Goal: Task Accomplishment & Management: Manage account settings

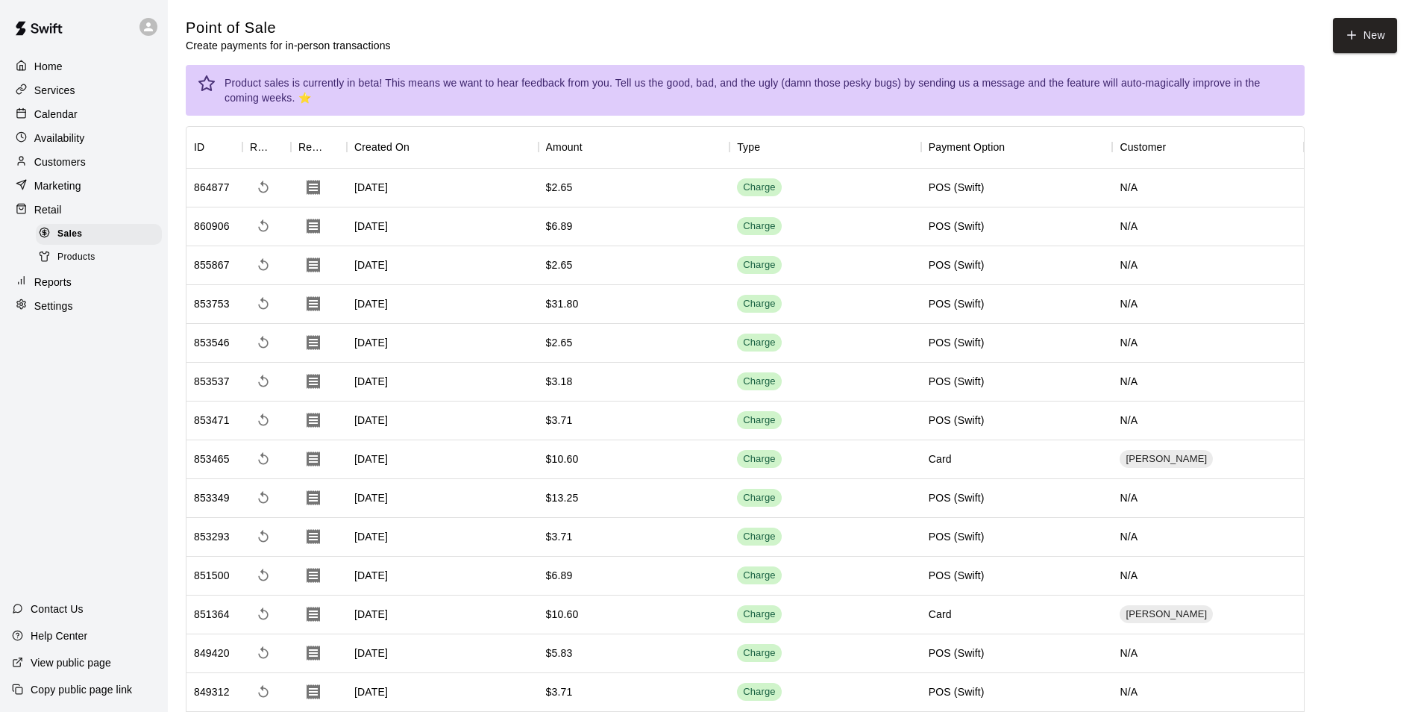
click at [62, 119] on p "Calendar" at bounding box center [55, 114] width 43 height 15
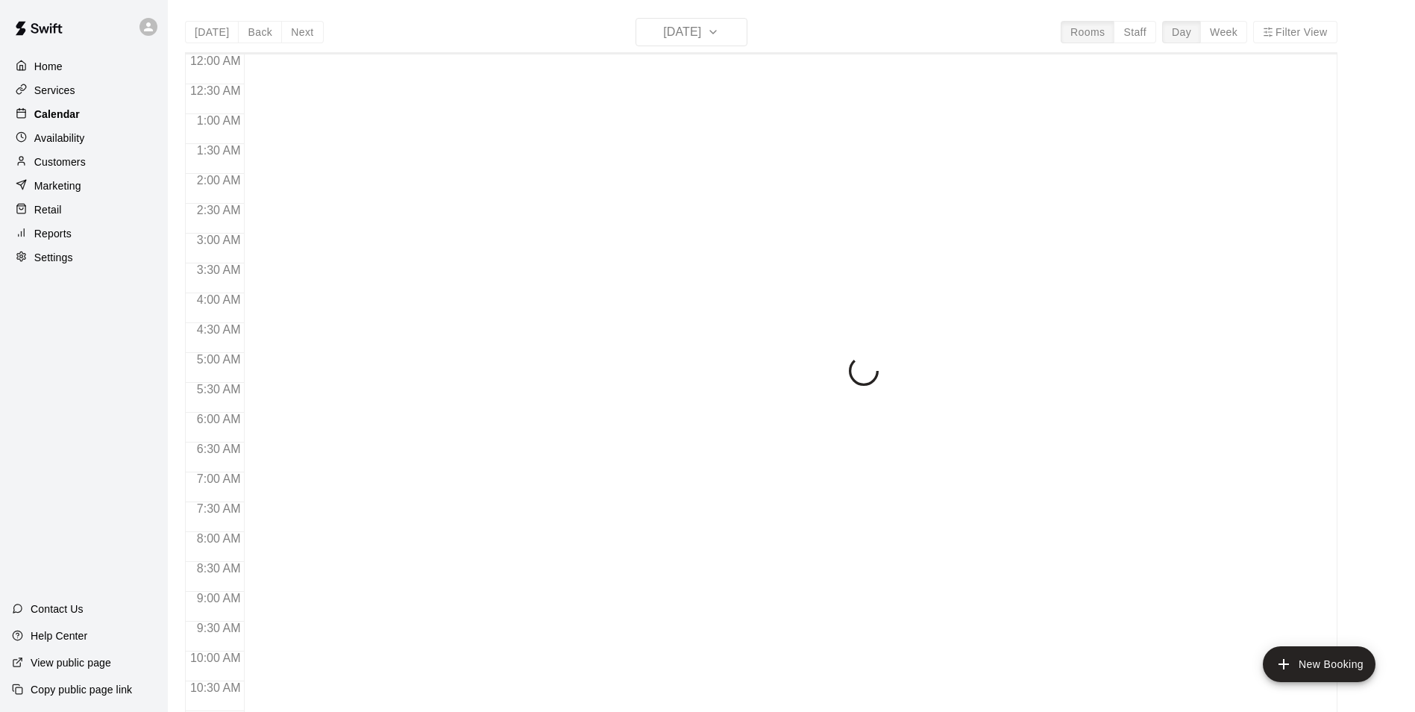
scroll to position [758, 0]
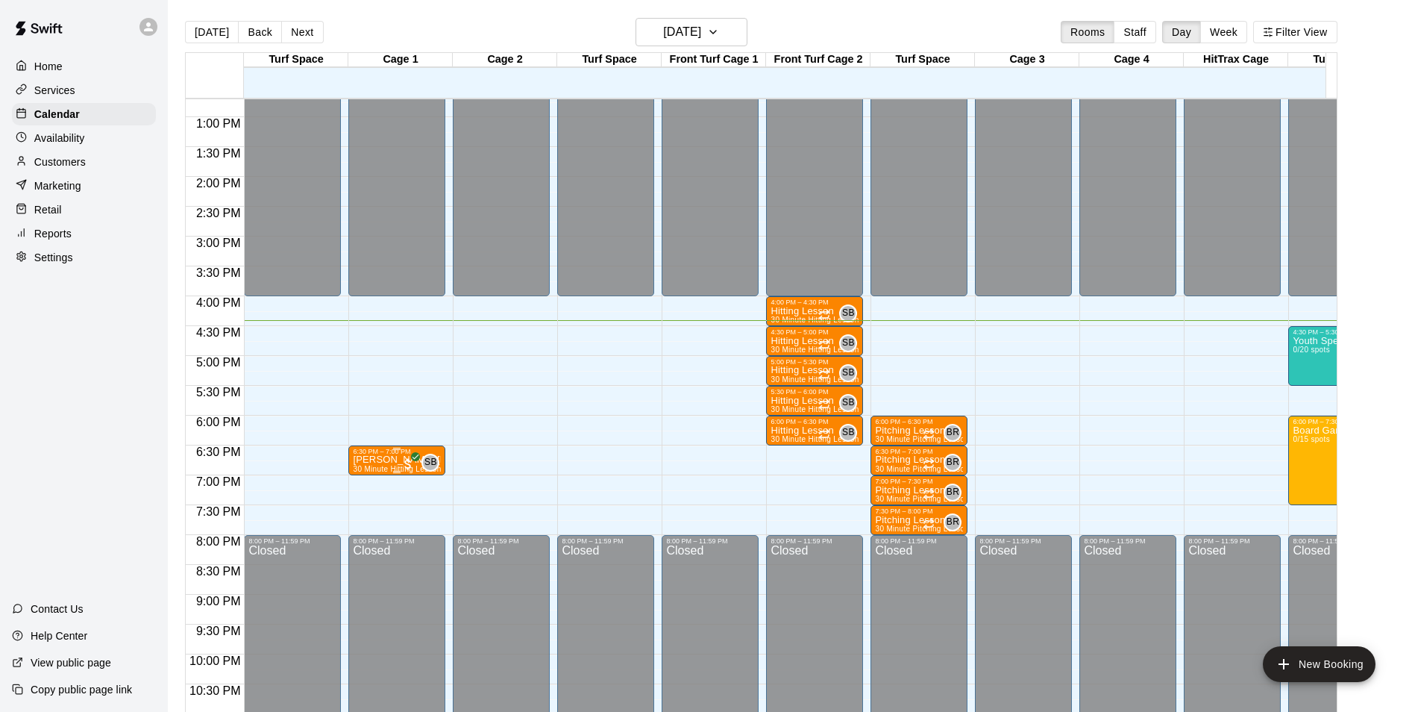
click at [378, 468] on span "30 Minute Hitting Lesson (Baseball & Softball)" at bounding box center [434, 469] width 163 height 8
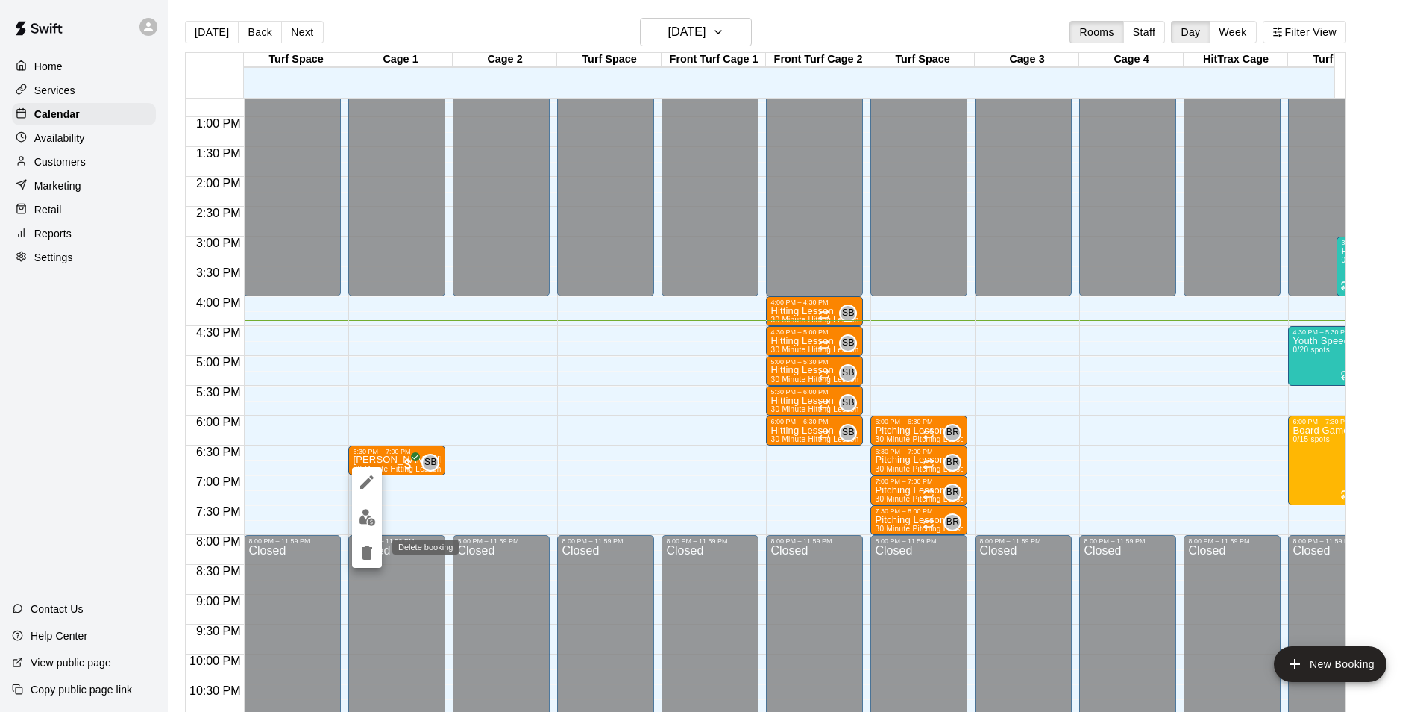
click at [371, 560] on icon "delete" at bounding box center [367, 553] width 18 height 18
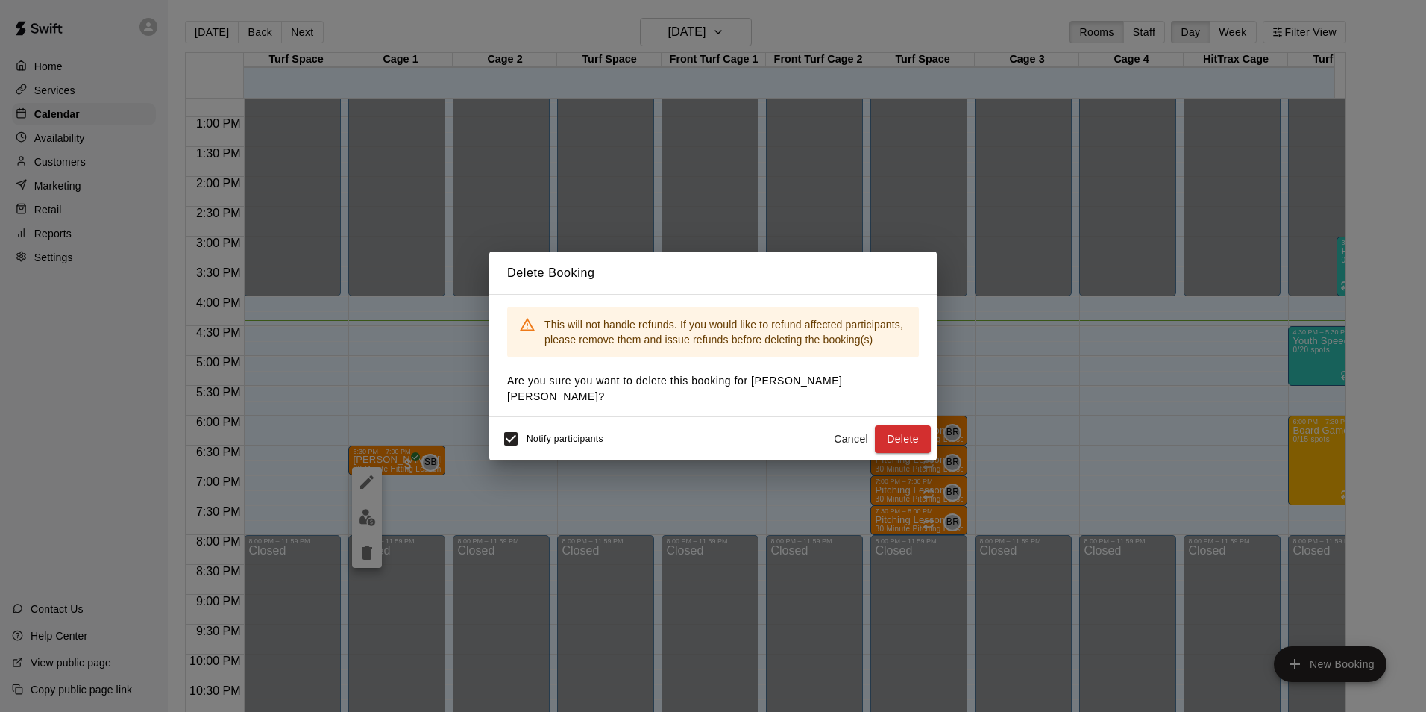
click at [839, 425] on button "Cancel" at bounding box center [851, 439] width 48 height 28
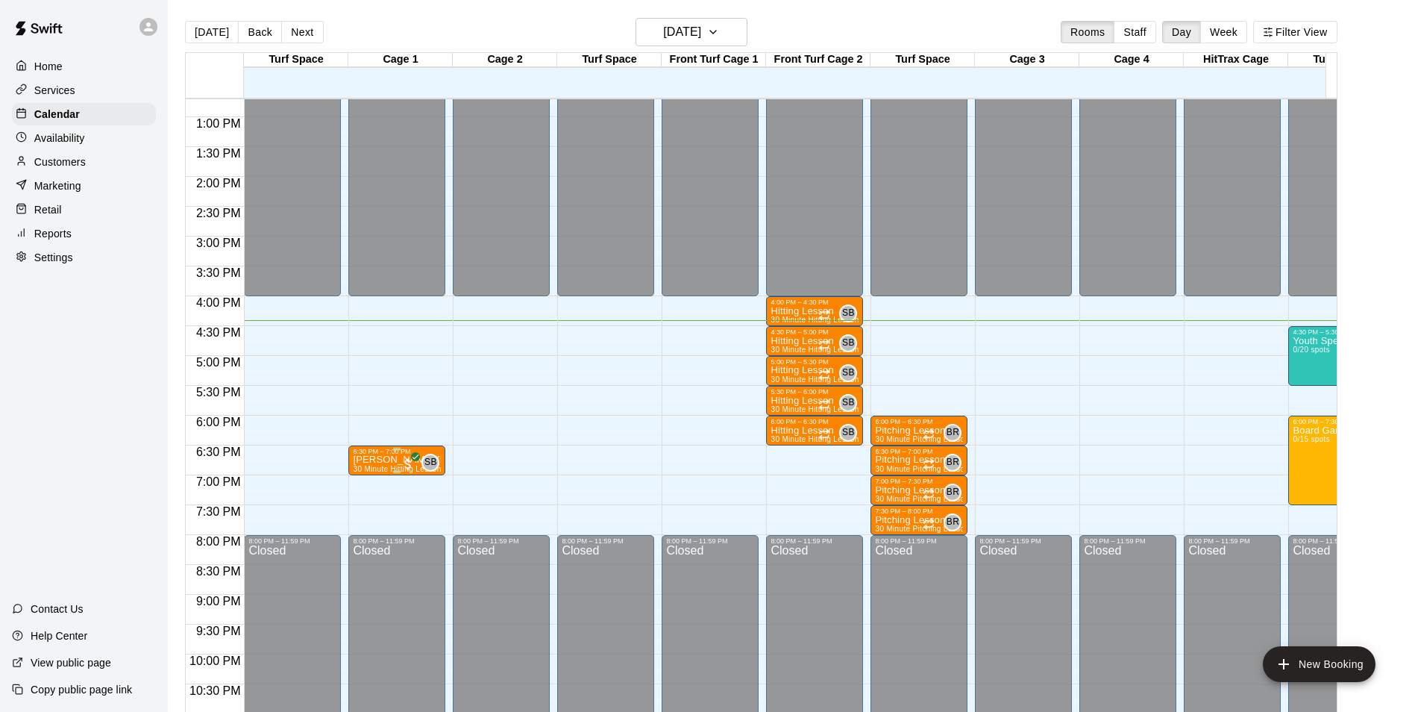
click at [372, 468] on span "30 Minute Hitting Lesson (Baseball & Softball)" at bounding box center [434, 469] width 163 height 8
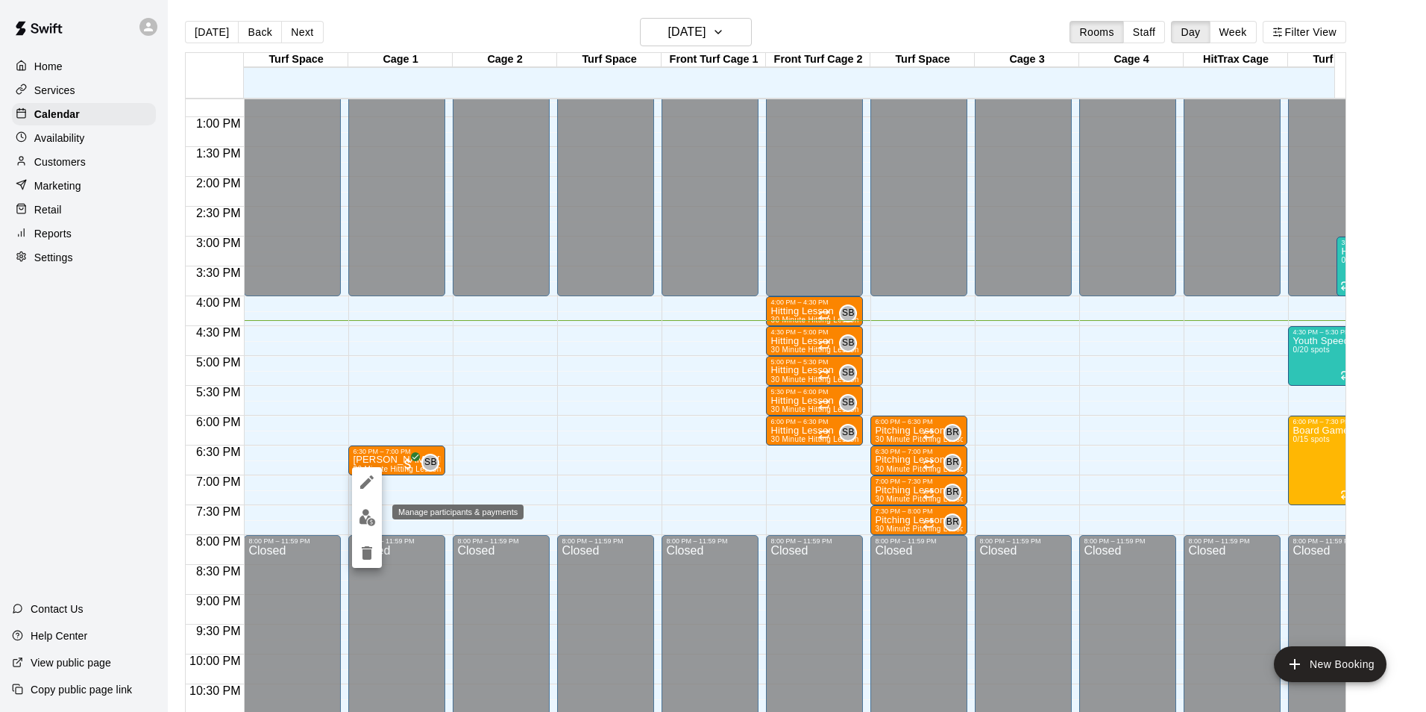
click at [364, 520] on img "edit" at bounding box center [367, 517] width 17 height 17
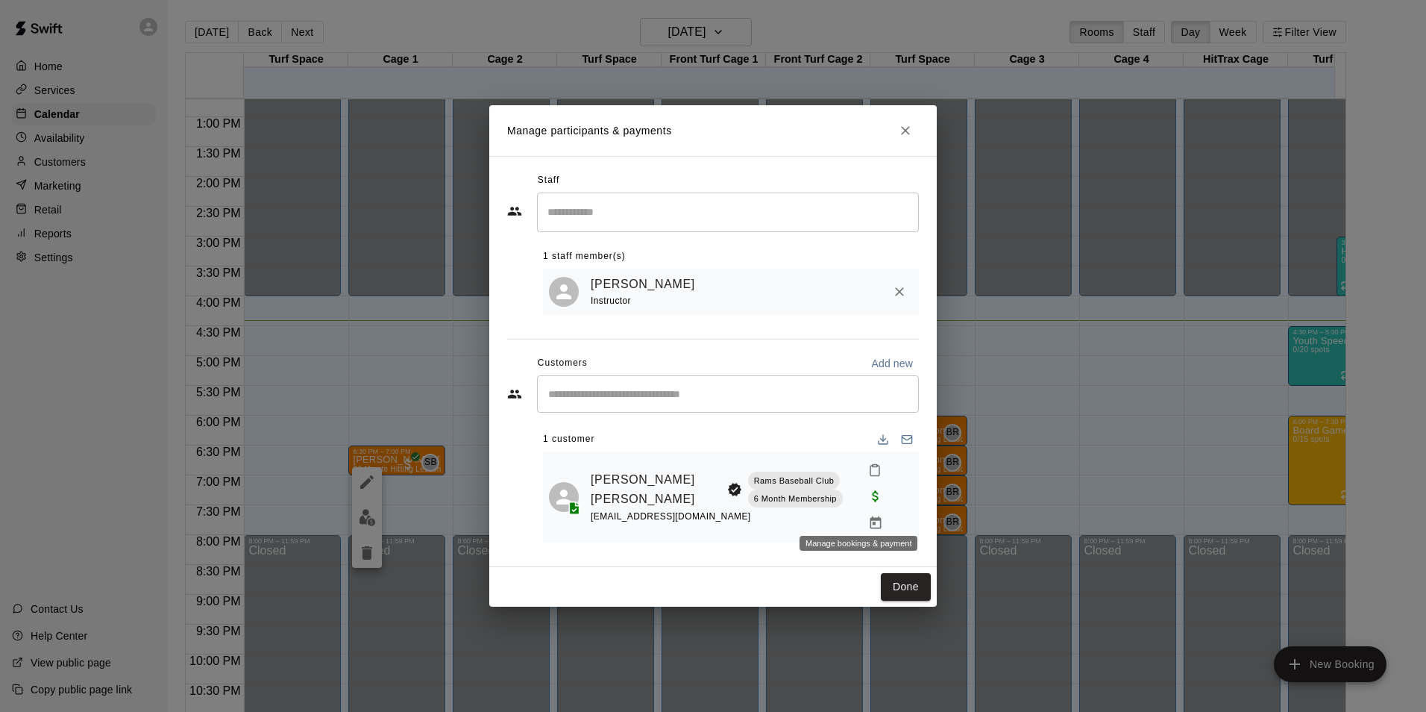
click at [868, 515] on icon "Manage bookings & payment" at bounding box center [875, 522] width 15 height 15
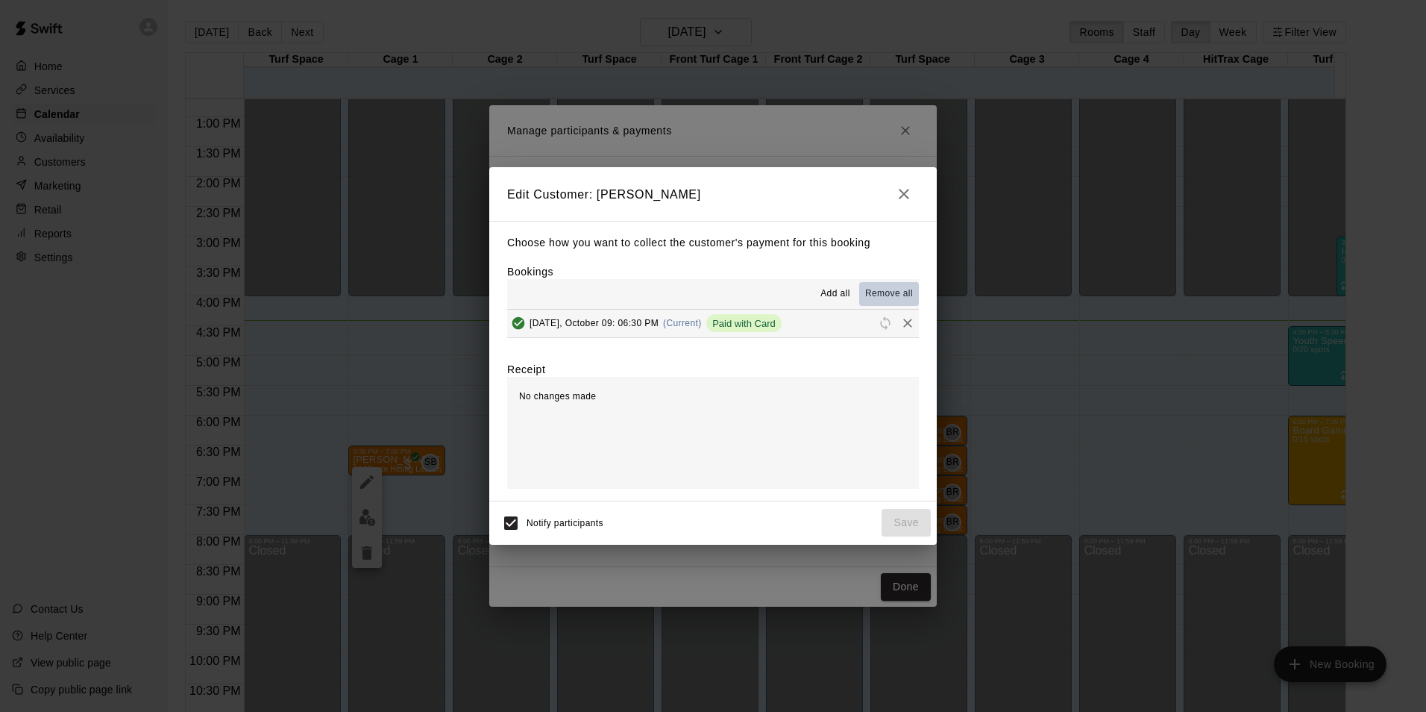
click at [884, 295] on span "Remove all" at bounding box center [889, 293] width 48 height 15
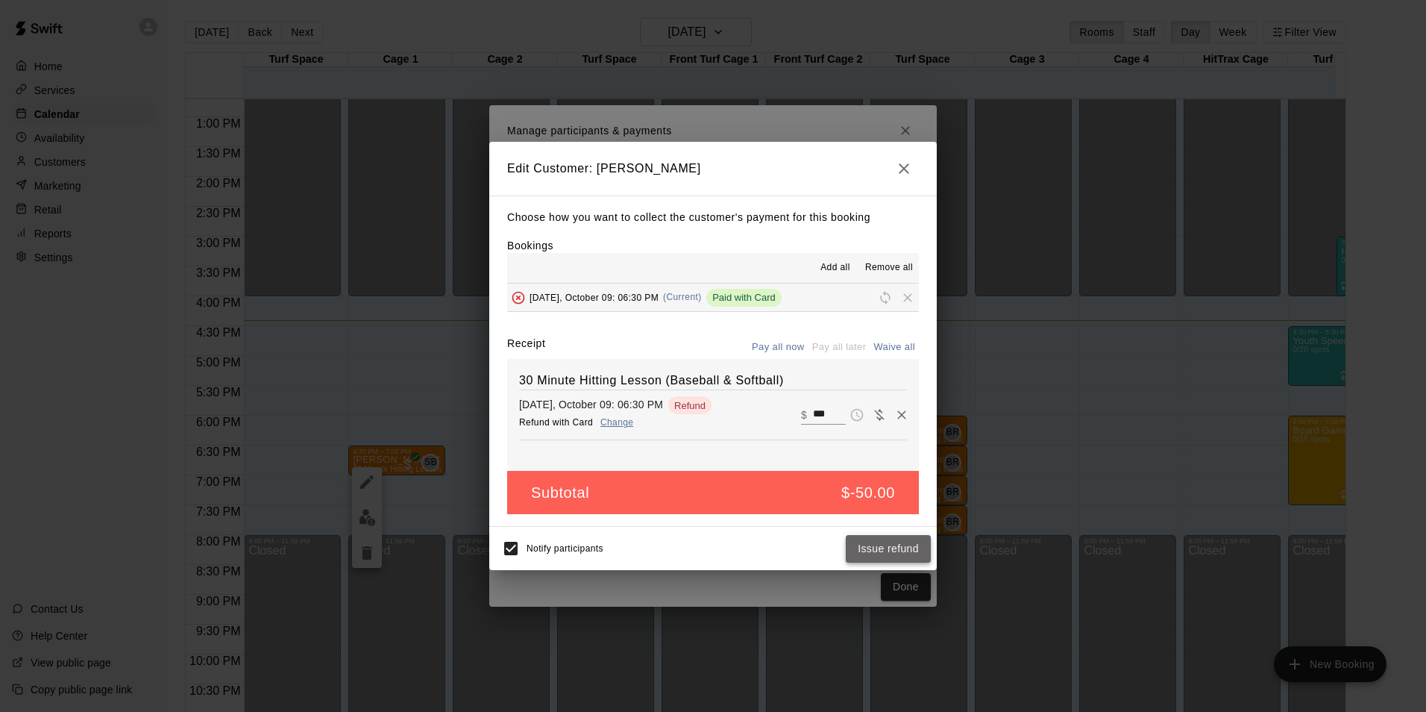
click at [868, 549] on button "Issue refund" at bounding box center [888, 549] width 85 height 28
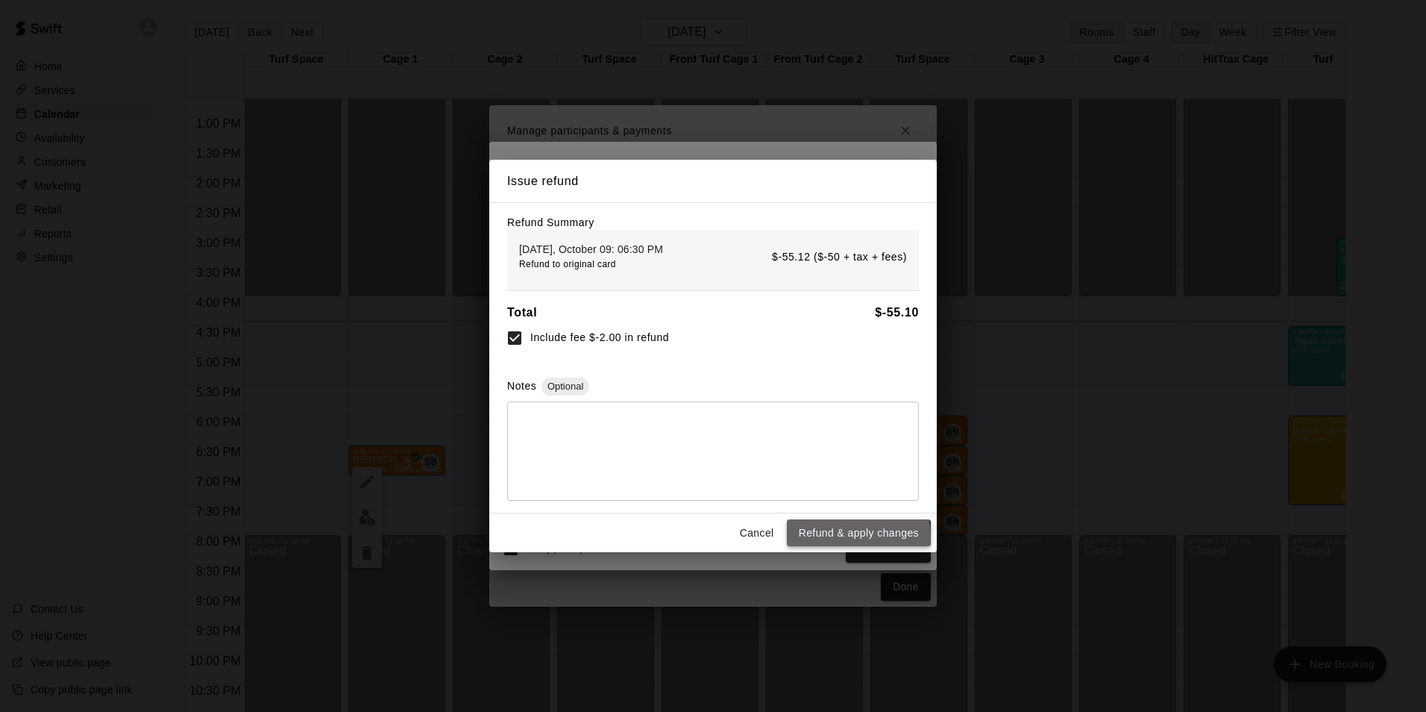
click at [838, 540] on button "Refund & apply changes" at bounding box center [859, 533] width 144 height 28
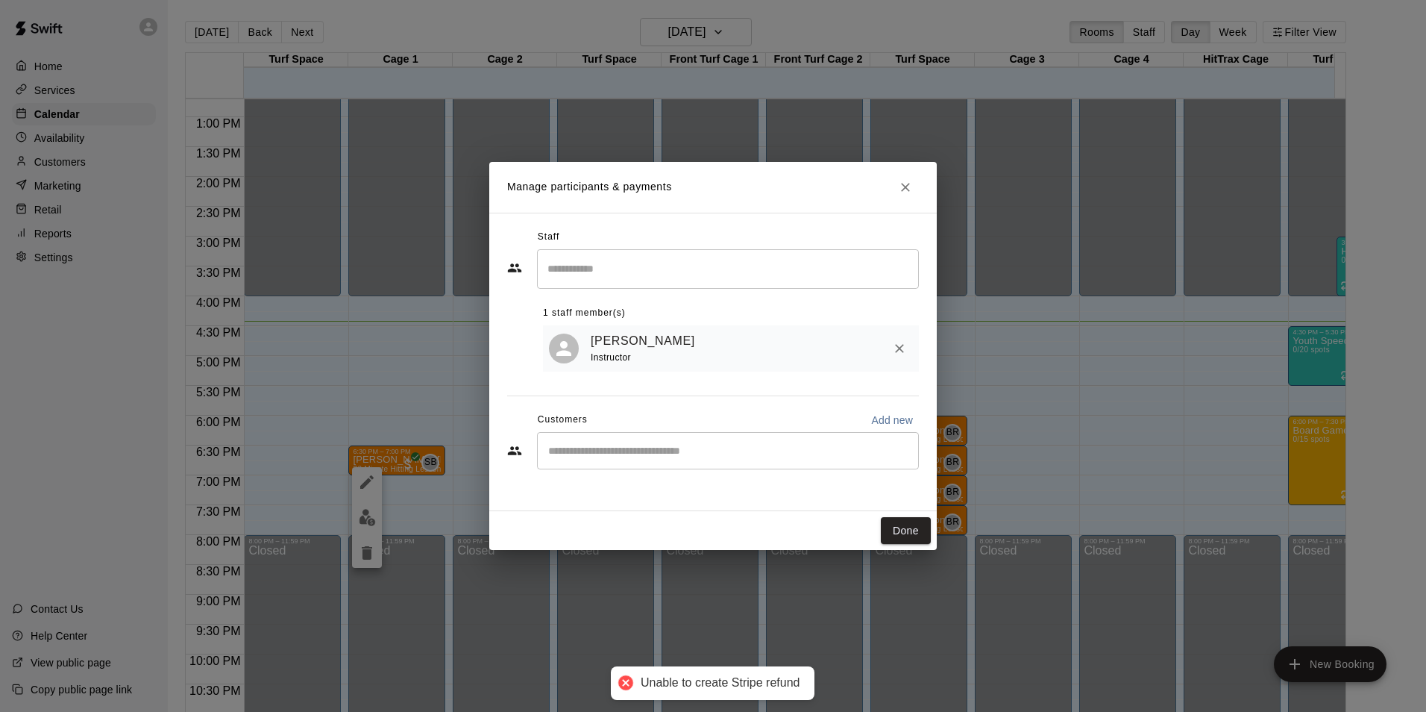
click at [625, 684] on div at bounding box center [625, 682] width 21 height 21
click at [905, 530] on button "Done" at bounding box center [906, 531] width 50 height 28
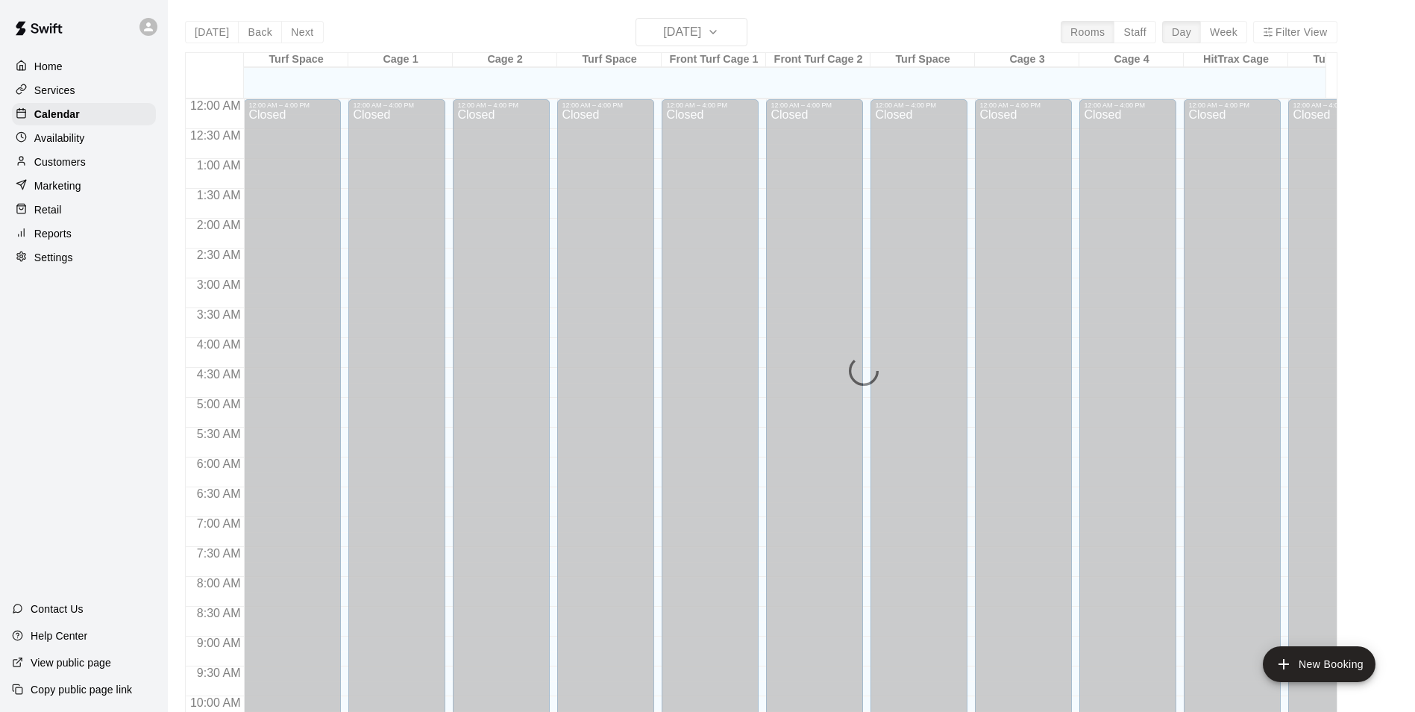
scroll to position [758, 0]
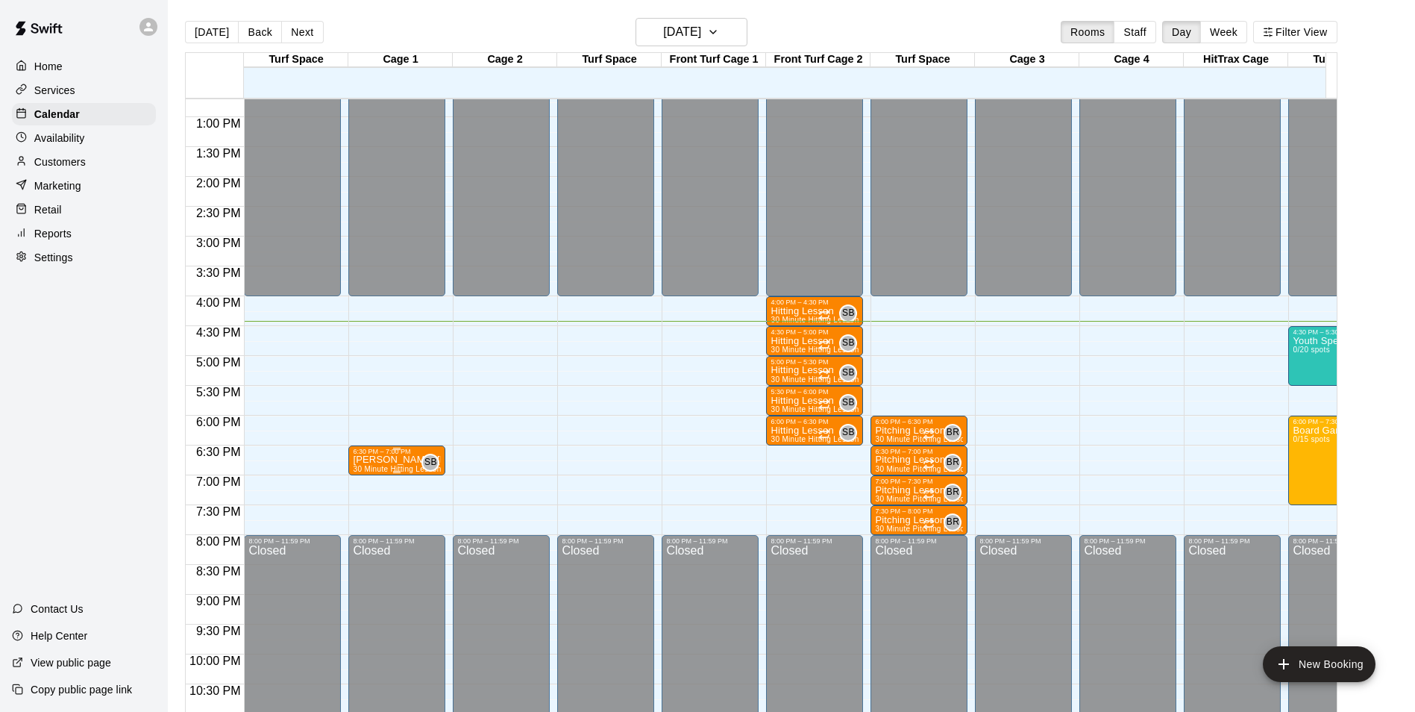
click at [400, 459] on p "[PERSON_NAME] [PERSON_NAME]" at bounding box center [397, 459] width 88 height 0
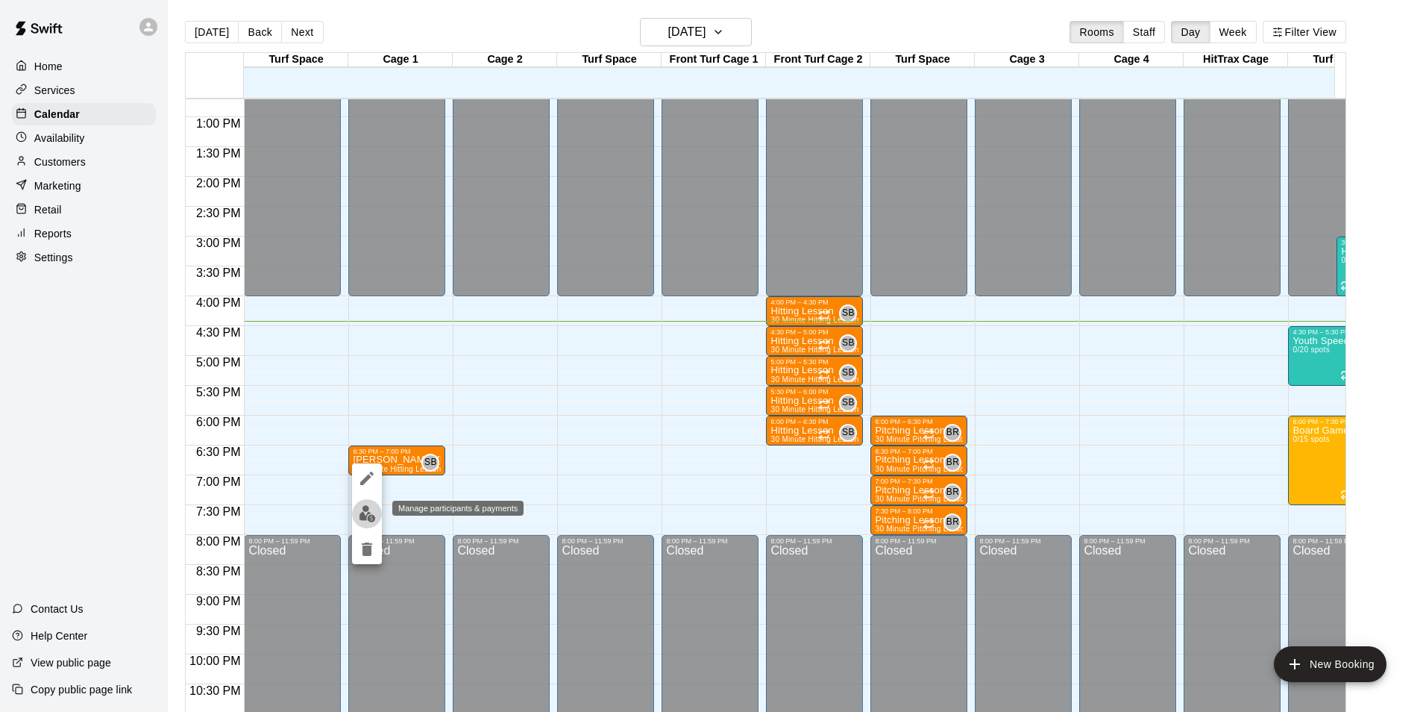
click at [365, 518] on img "edit" at bounding box center [367, 513] width 17 height 17
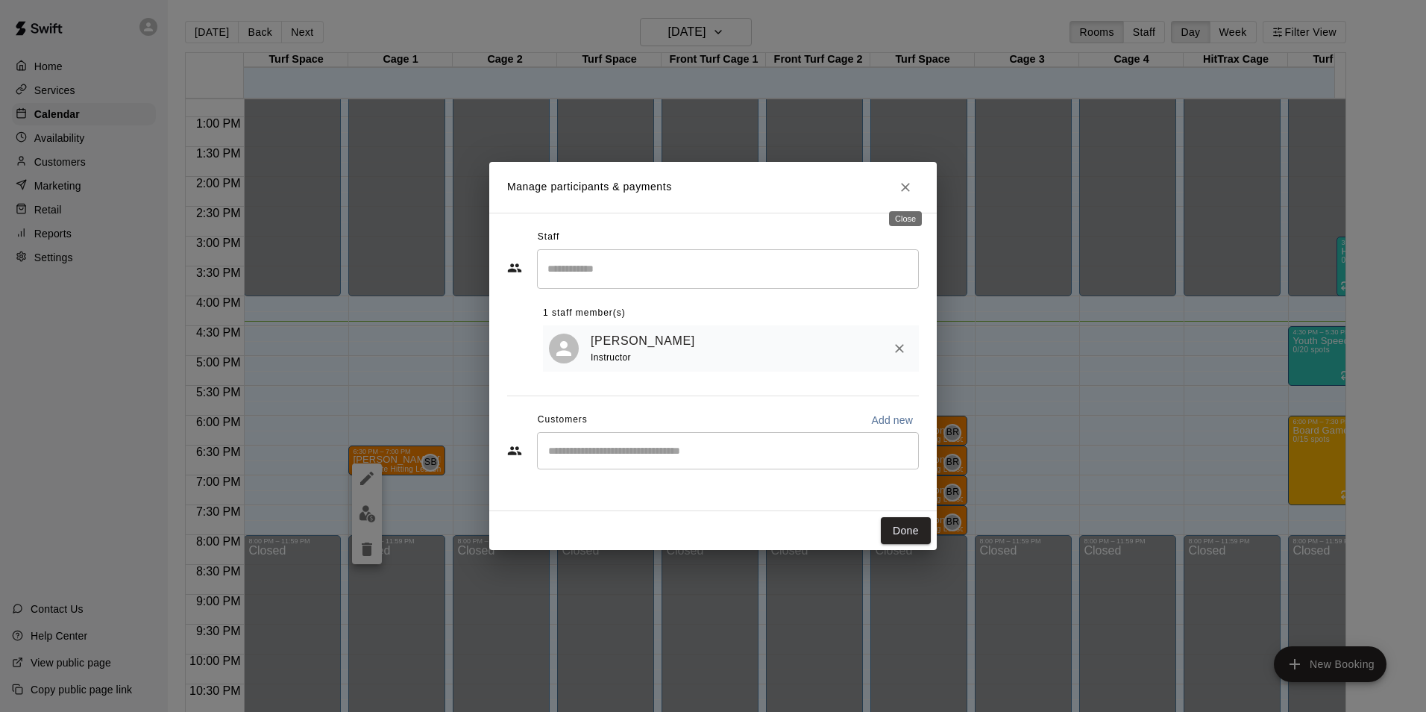
click at [910, 183] on icon "Close" at bounding box center [905, 187] width 15 height 15
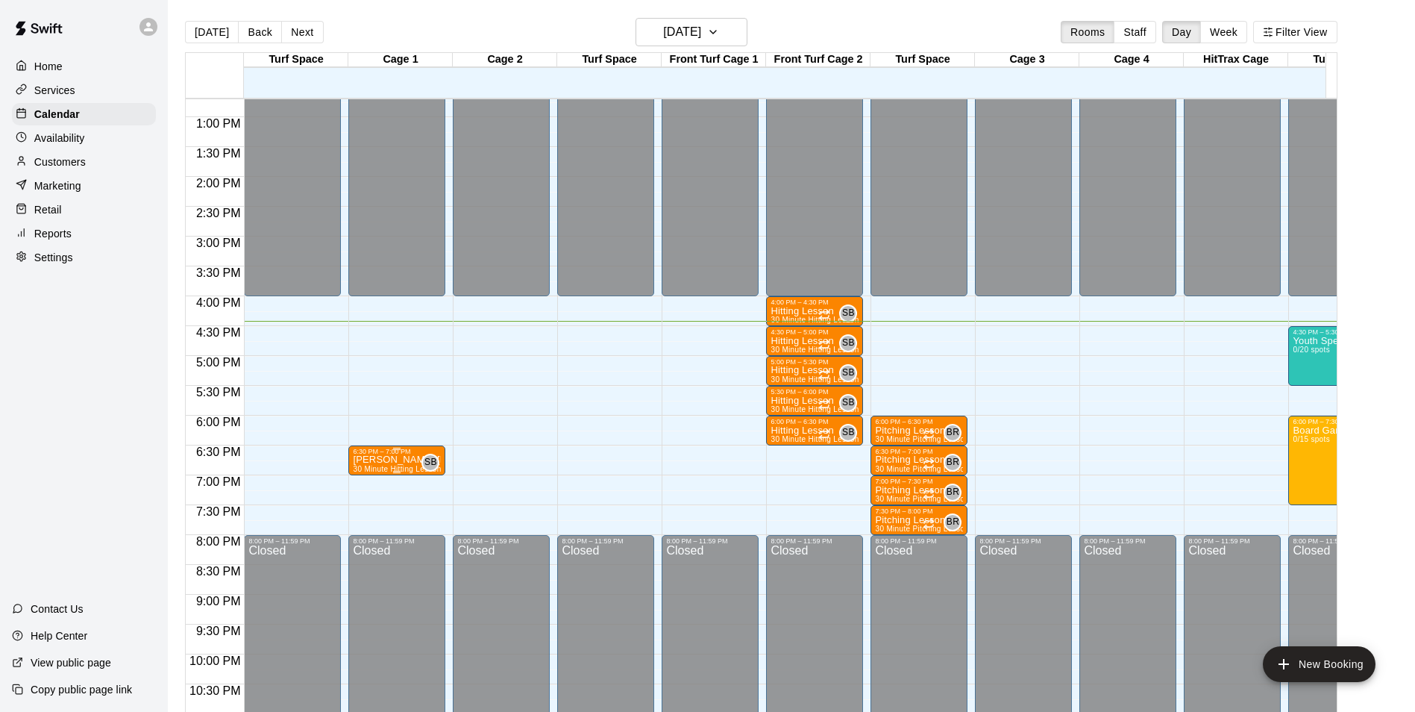
click at [410, 469] on span "30 Minute Hitting Lesson (Baseball & Softball)" at bounding box center [434, 469] width 163 height 8
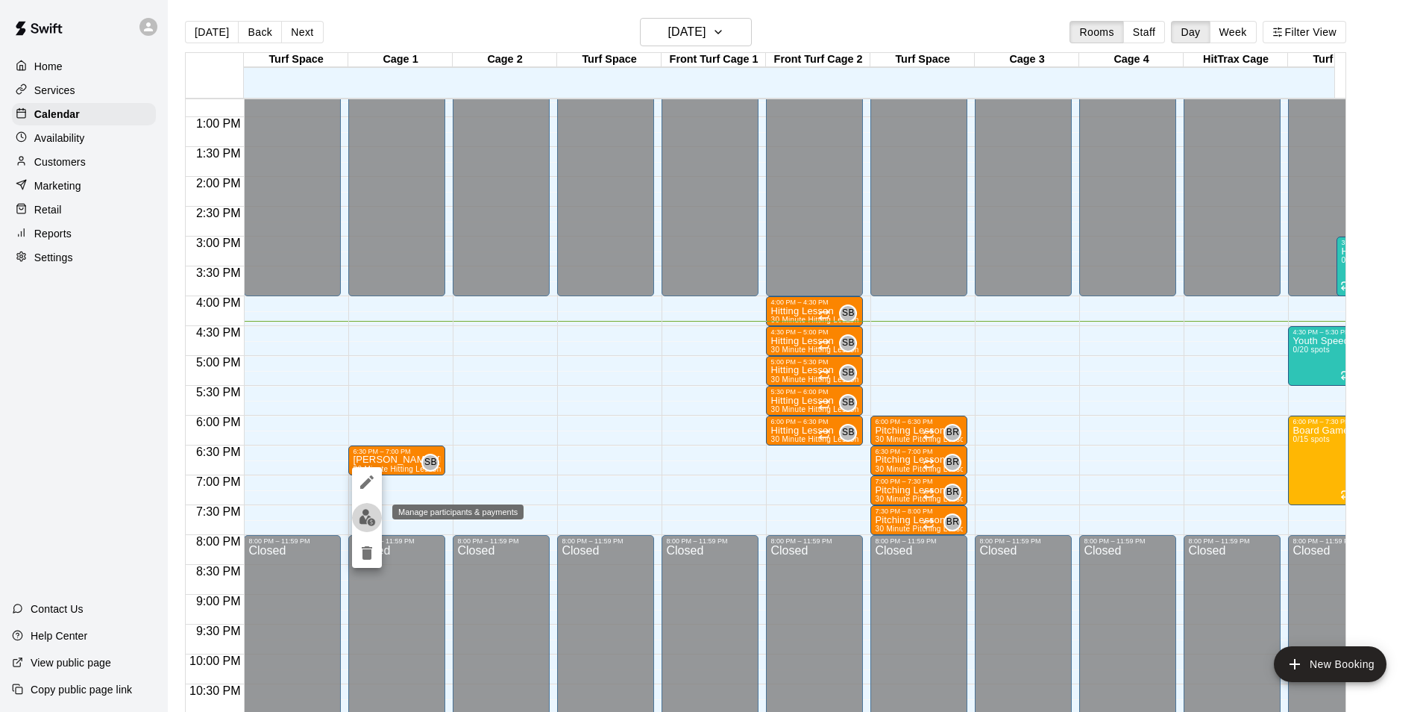
click at [365, 522] on img "edit" at bounding box center [367, 517] width 17 height 17
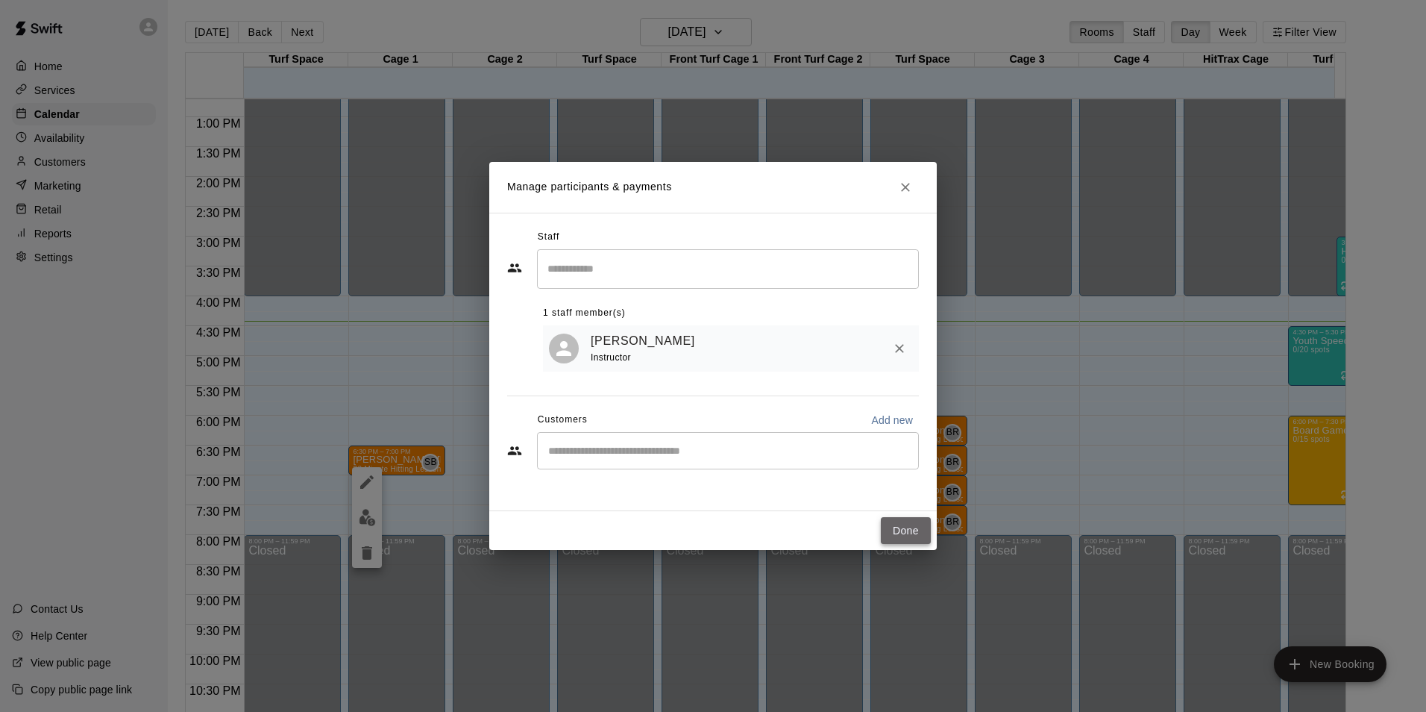
click at [901, 527] on button "Done" at bounding box center [906, 531] width 50 height 28
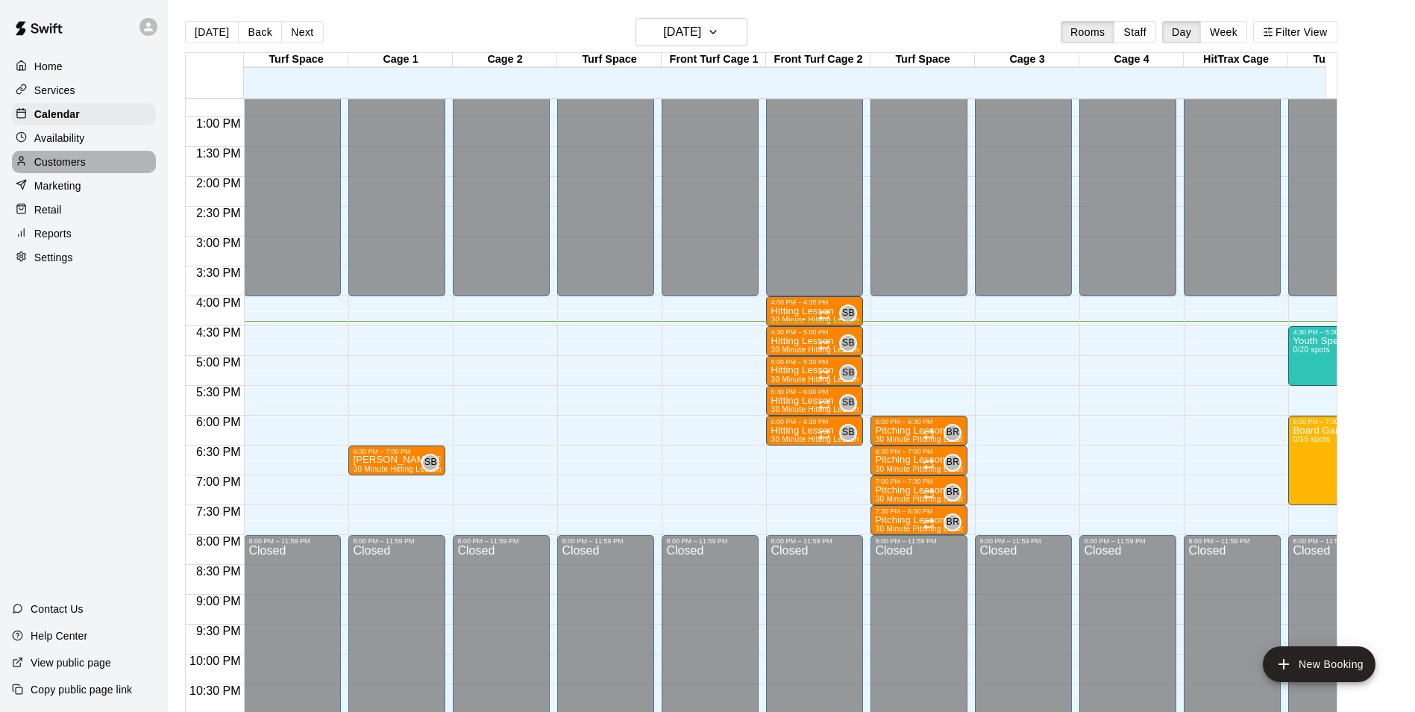
click at [71, 163] on p "Customers" at bounding box center [59, 161] width 51 height 15
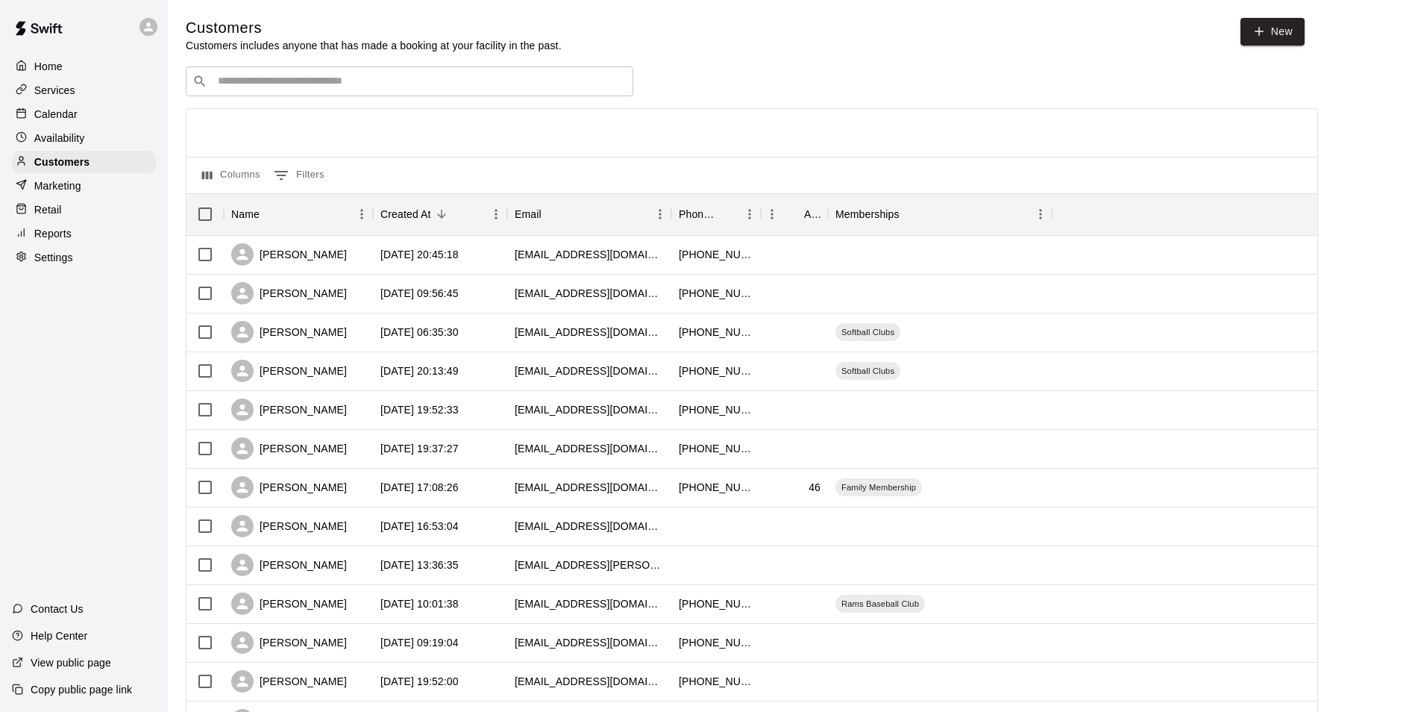
click at [335, 84] on input "Search customers by name or email" at bounding box center [419, 81] width 413 height 15
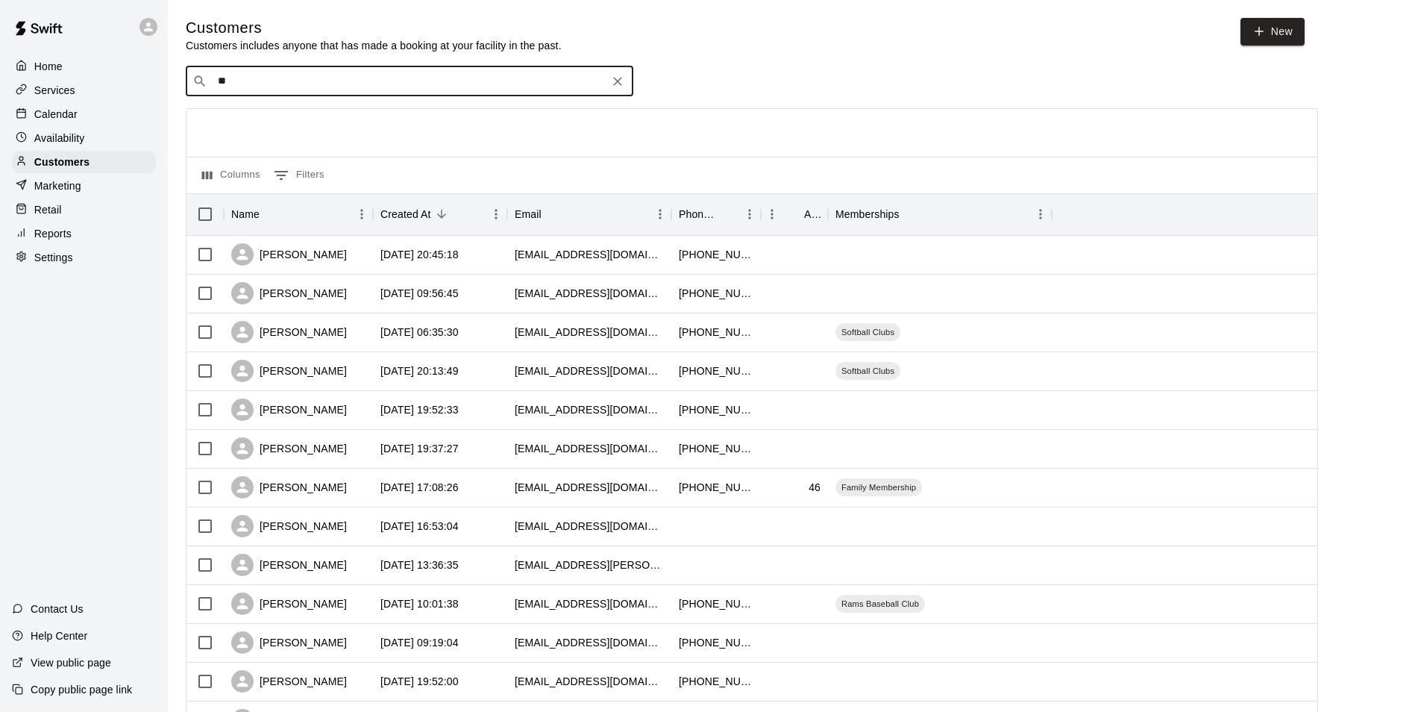
type input "*"
click at [298, 89] on input "******" at bounding box center [408, 81] width 391 height 15
type input "*"
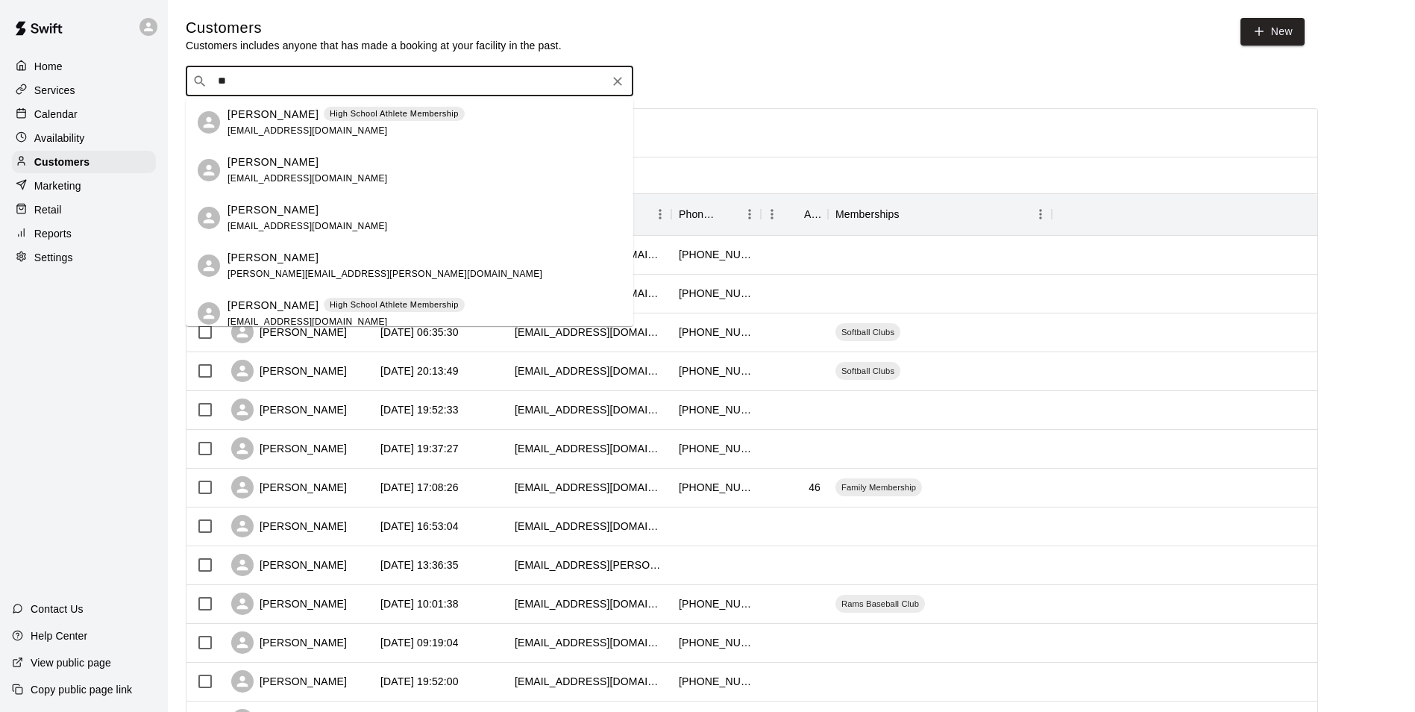
type input "*"
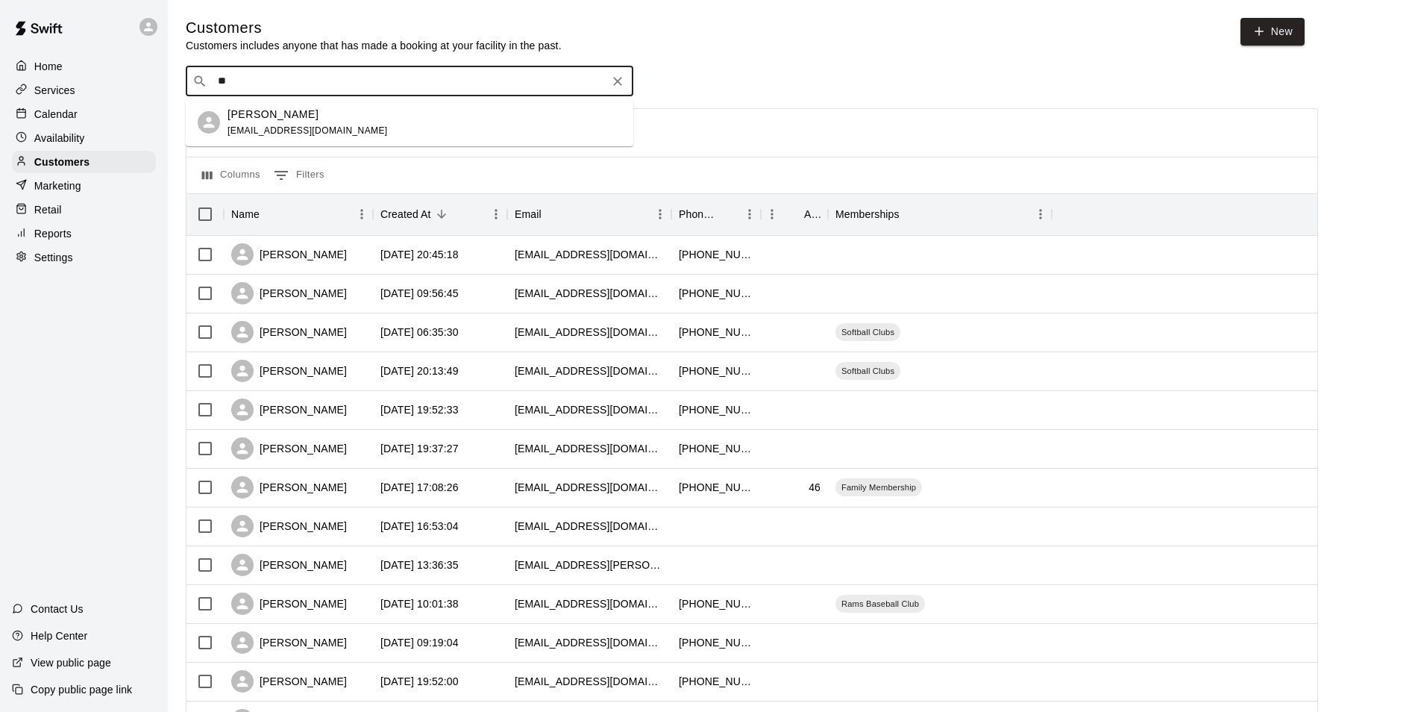
type input "*"
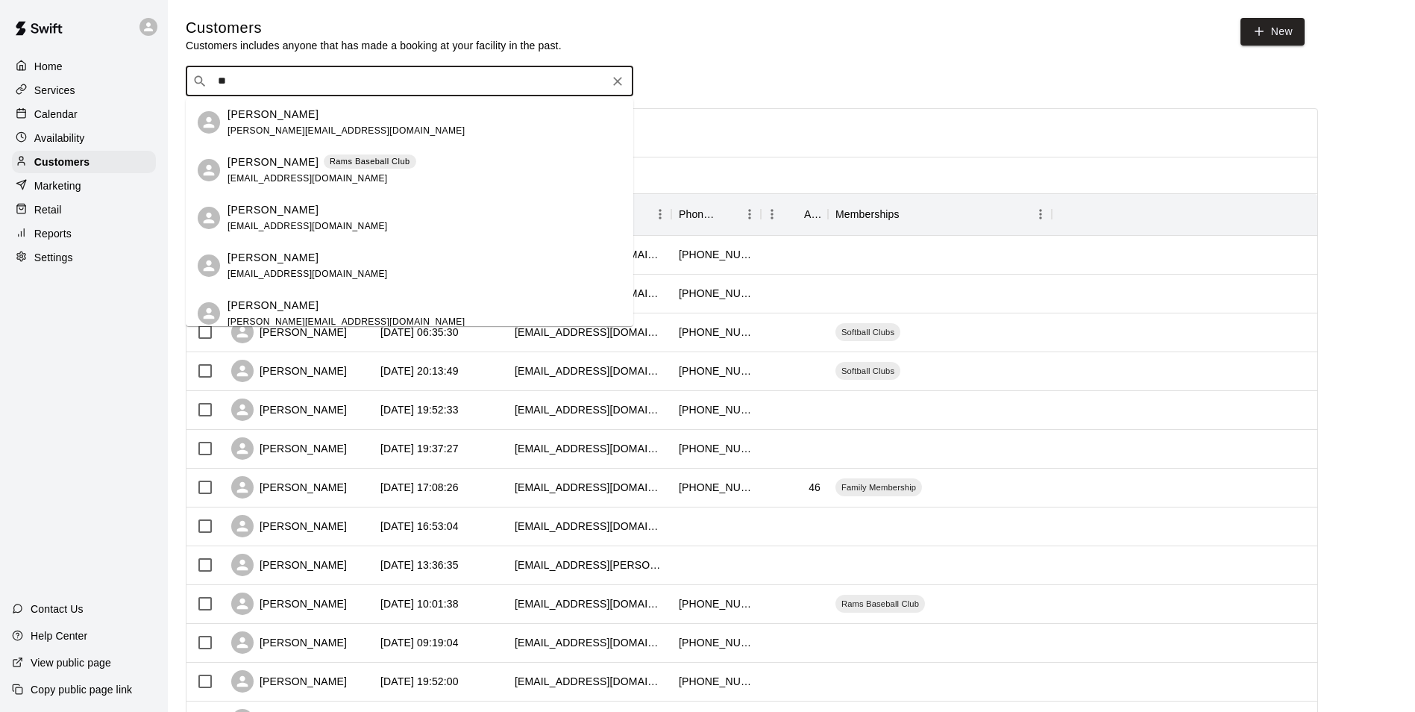
type input "*"
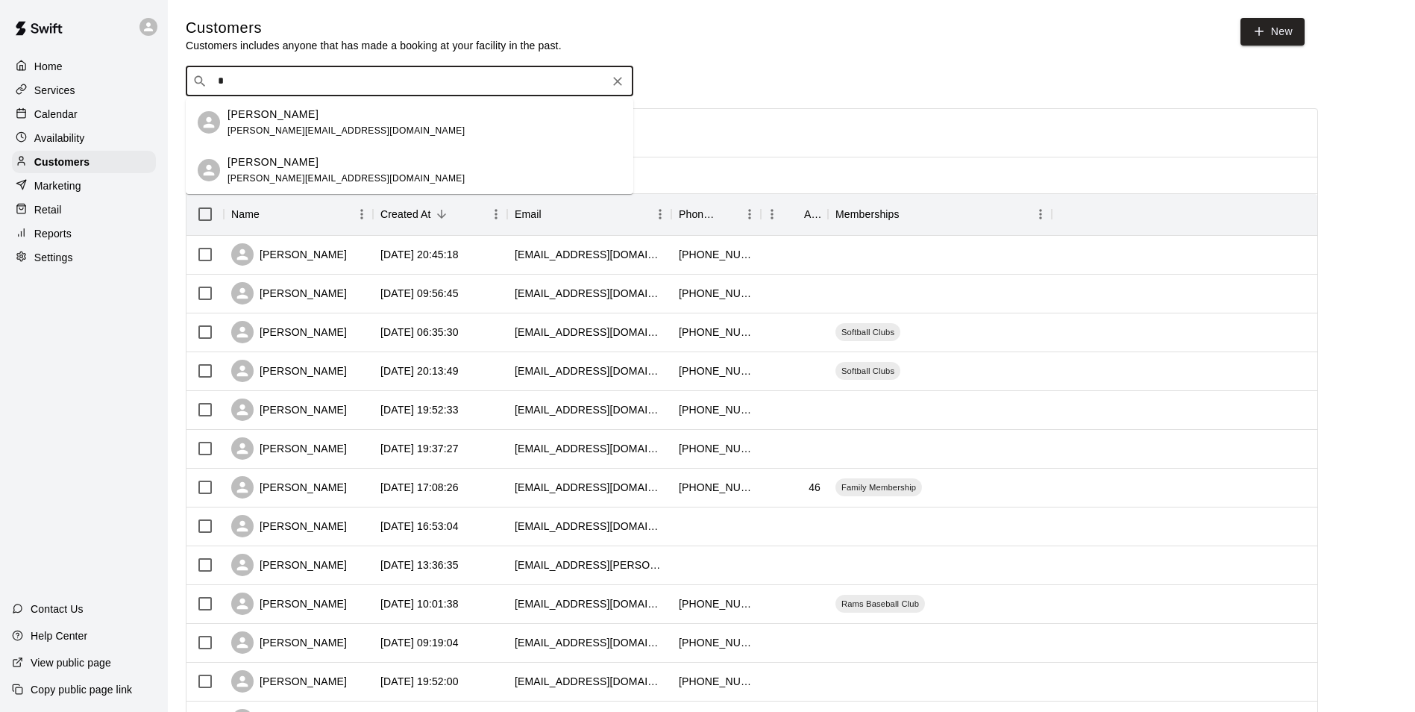
type input "**"
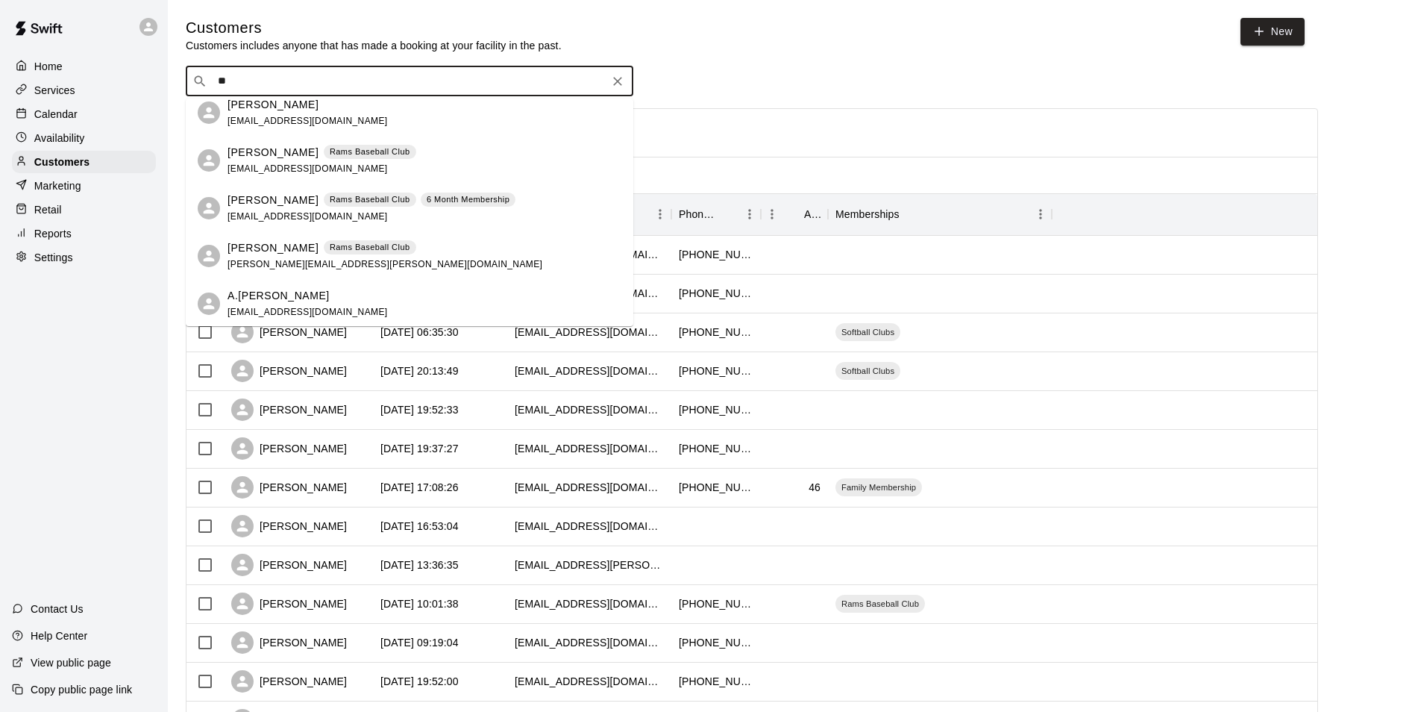
scroll to position [298, 0]
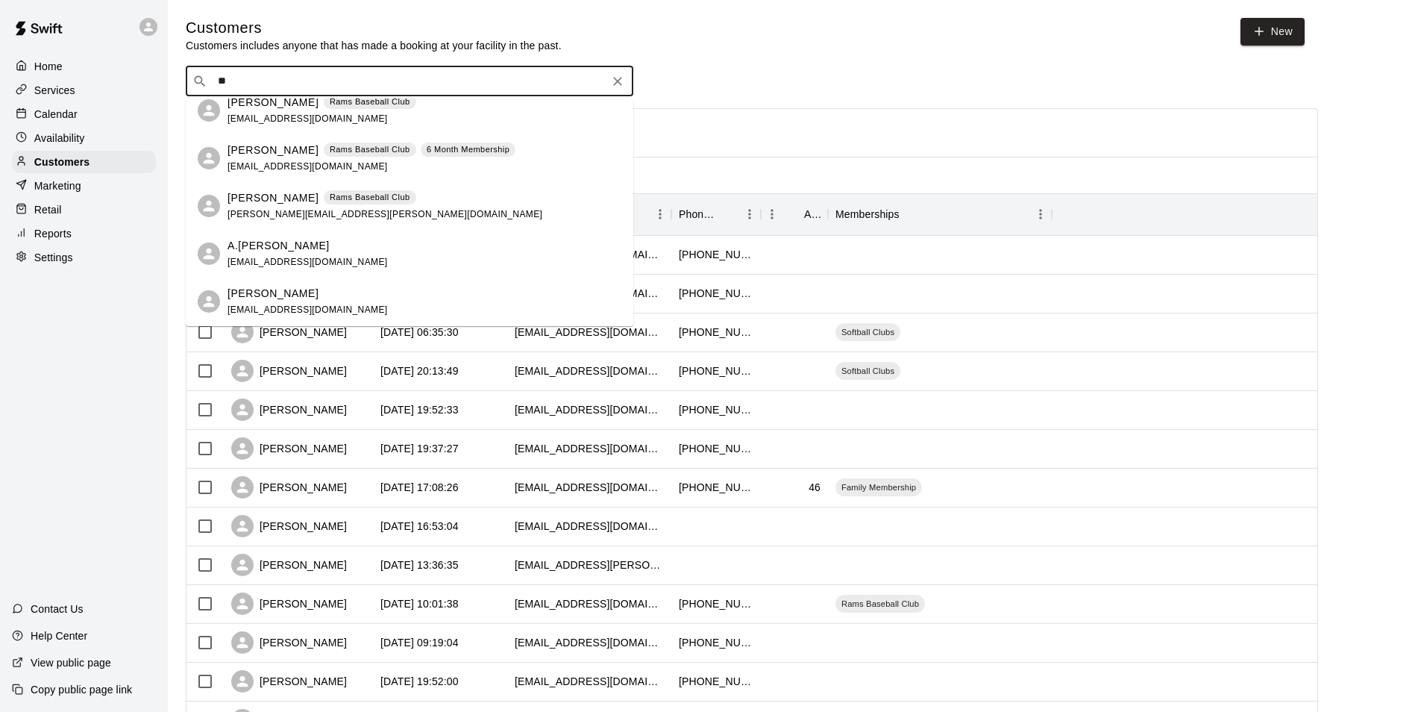
click at [265, 152] on p "[PERSON_NAME]" at bounding box center [273, 150] width 91 height 16
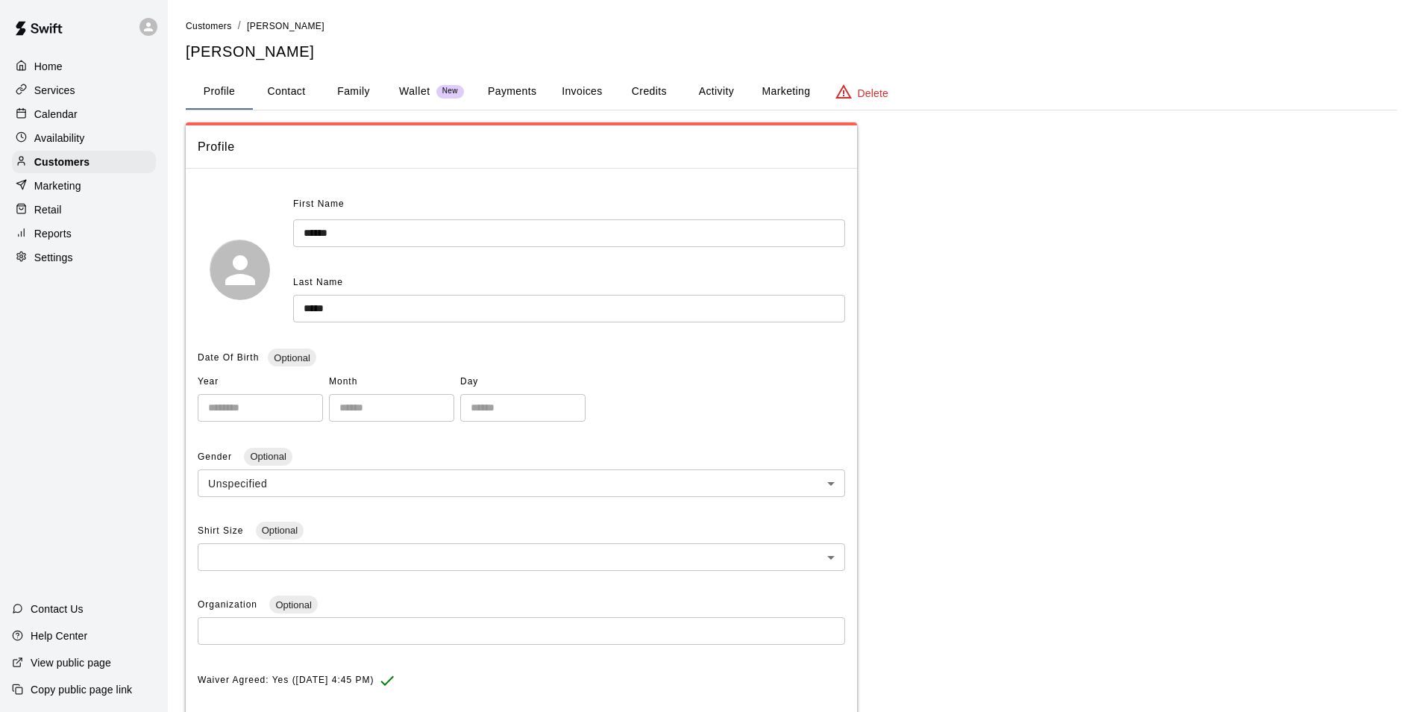
click at [498, 95] on button "Payments" at bounding box center [512, 92] width 72 height 36
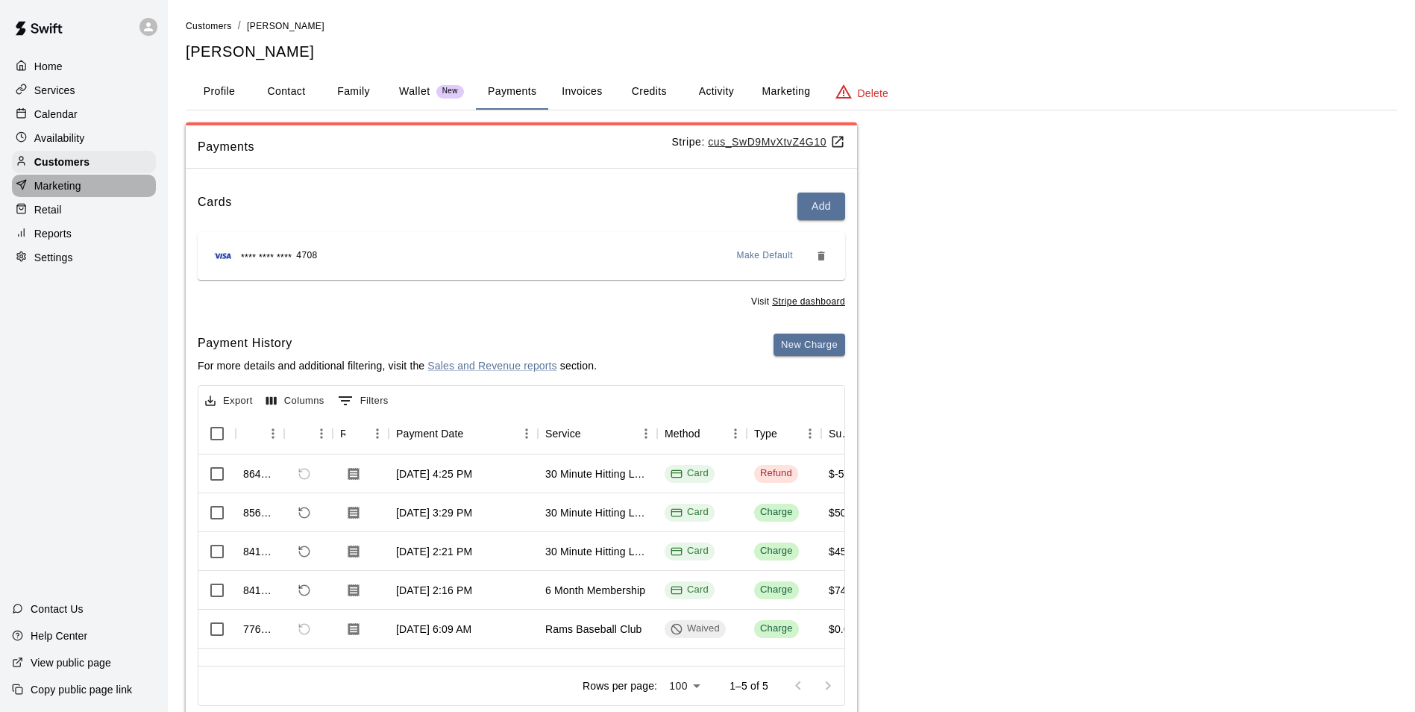
click at [38, 192] on p "Marketing" at bounding box center [57, 185] width 47 height 15
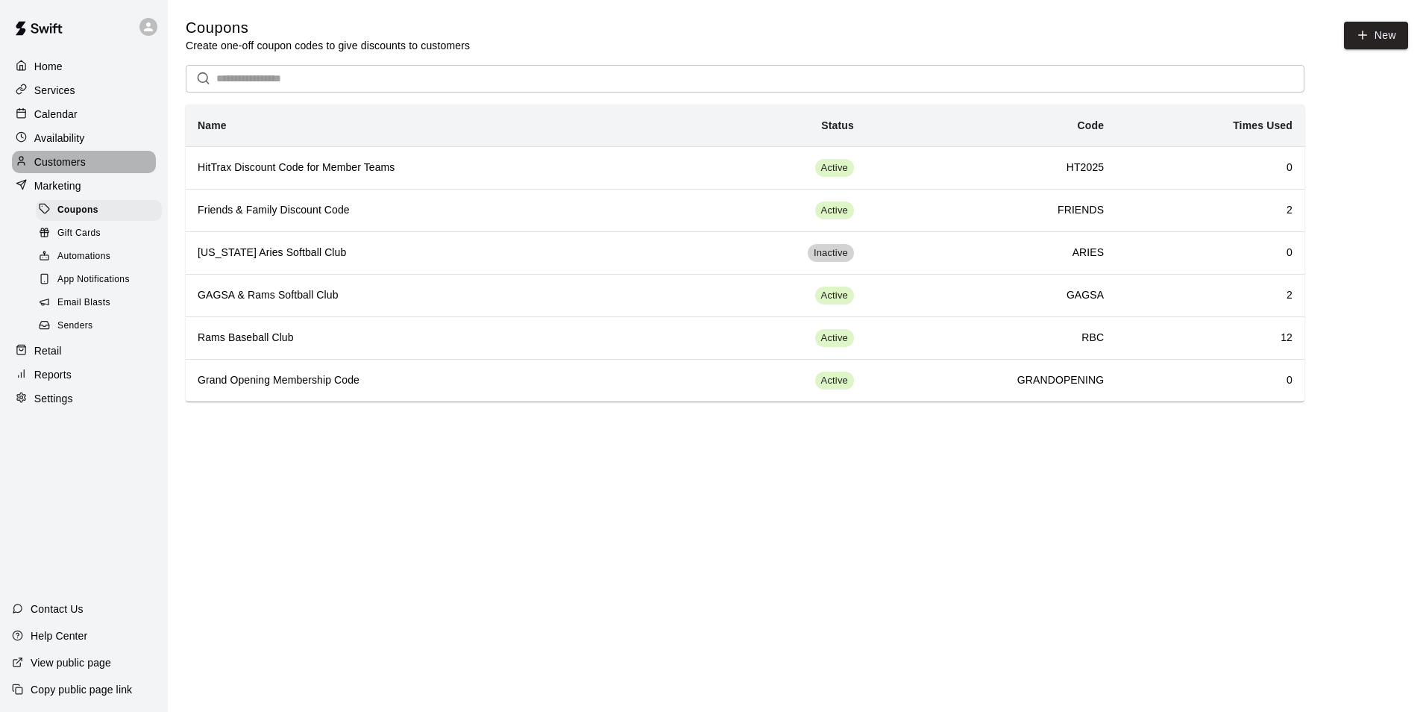
click at [51, 160] on p "Customers" at bounding box center [59, 161] width 51 height 15
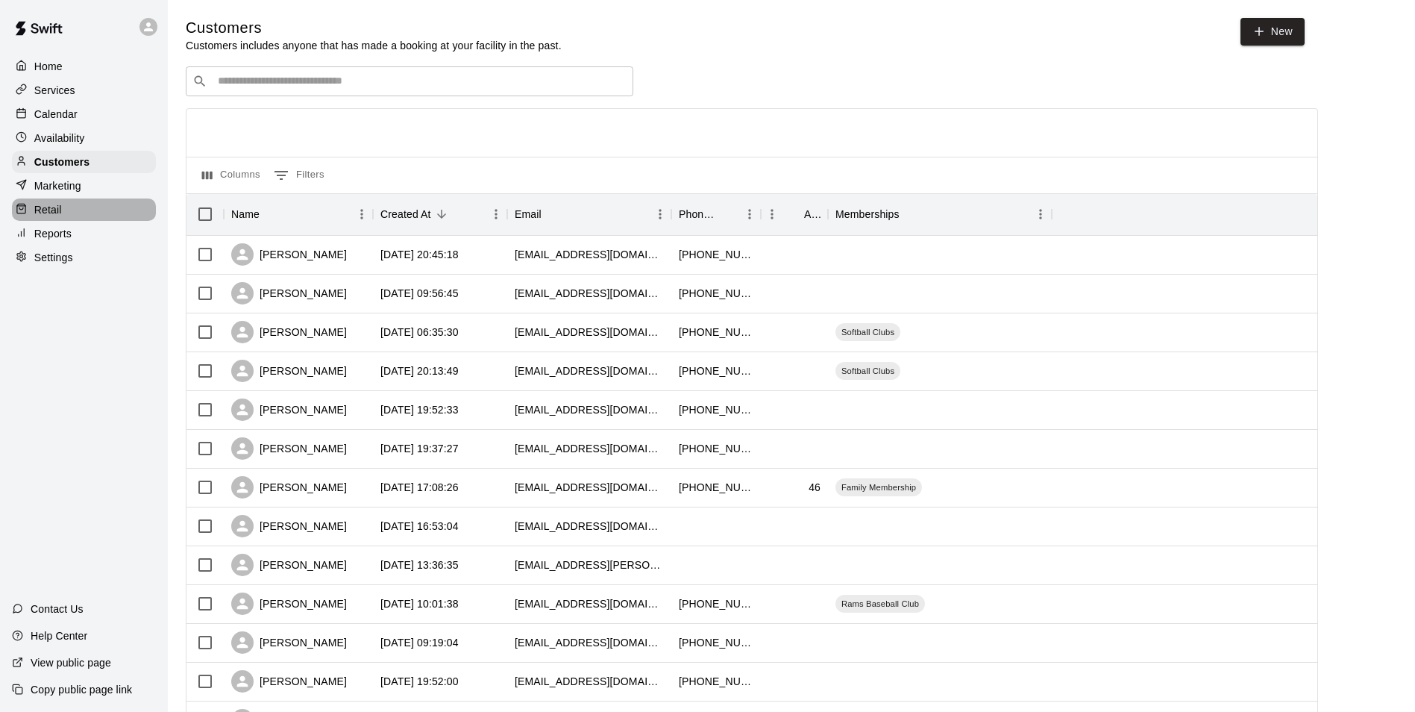
click at [46, 209] on p "Retail" at bounding box center [48, 209] width 28 height 15
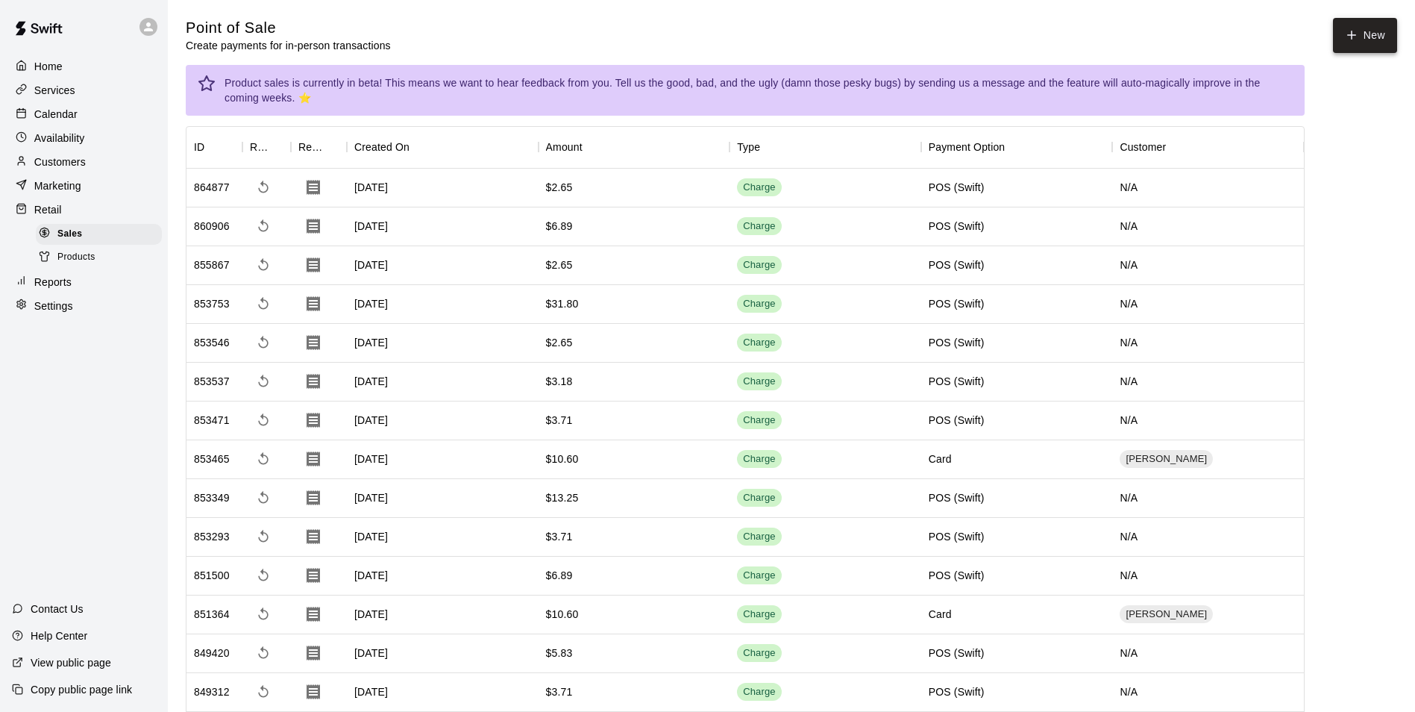
click at [1357, 25] on button "New" at bounding box center [1365, 35] width 64 height 35
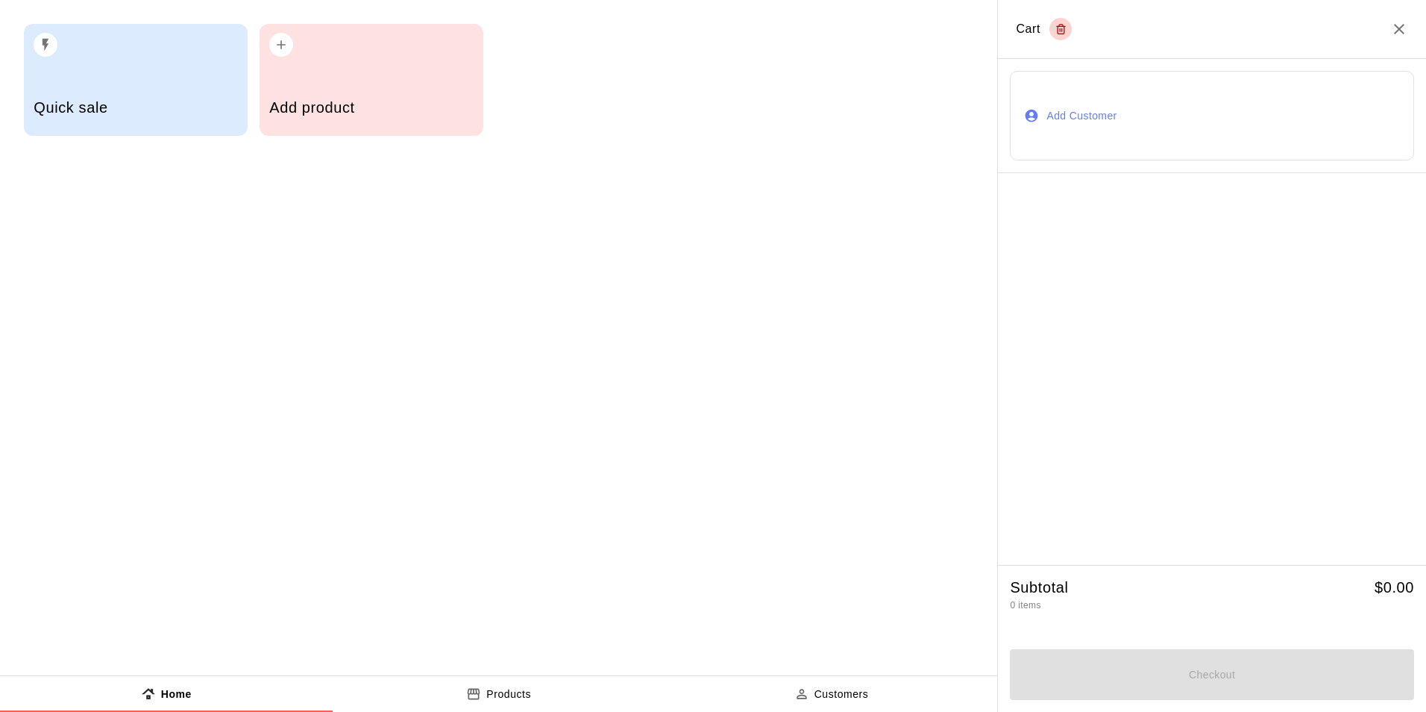
click at [319, 102] on h5 "Add product" at bounding box center [371, 108] width 204 height 20
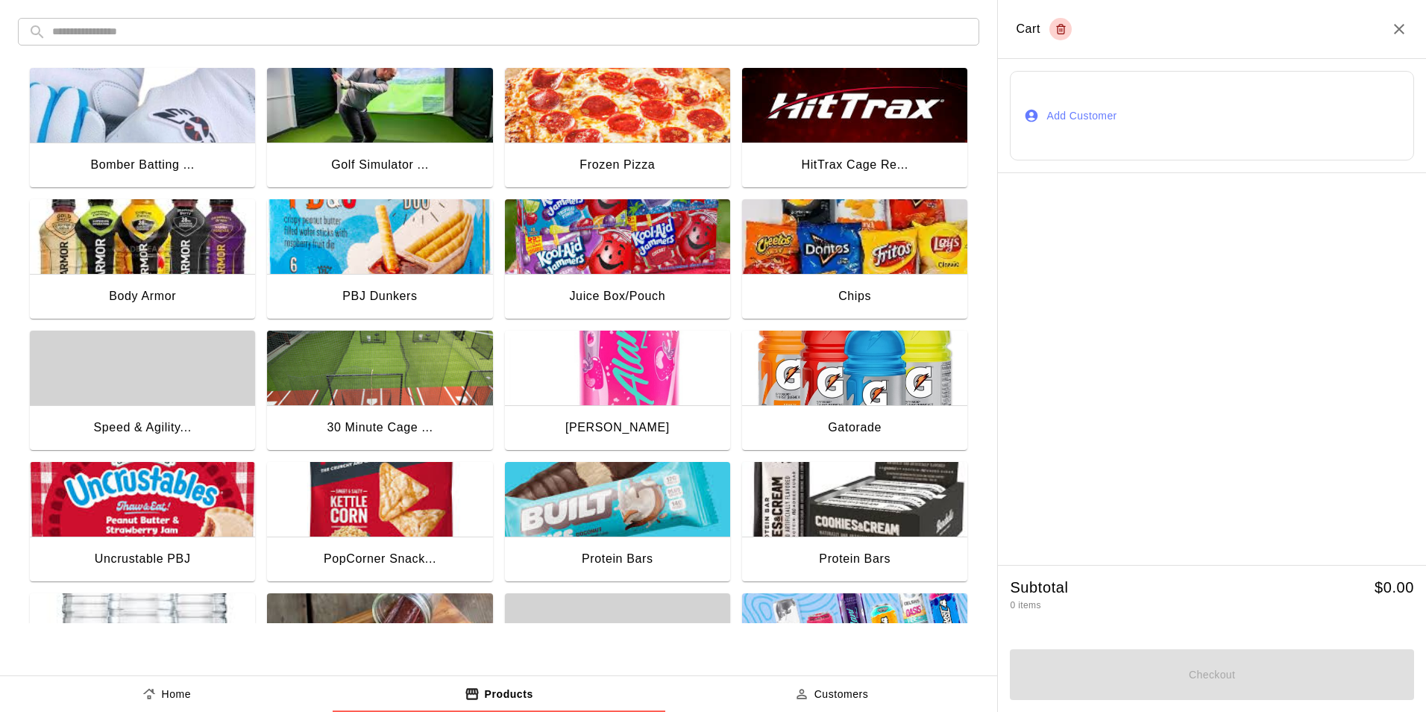
click at [848, 347] on img "button" at bounding box center [854, 367] width 225 height 75
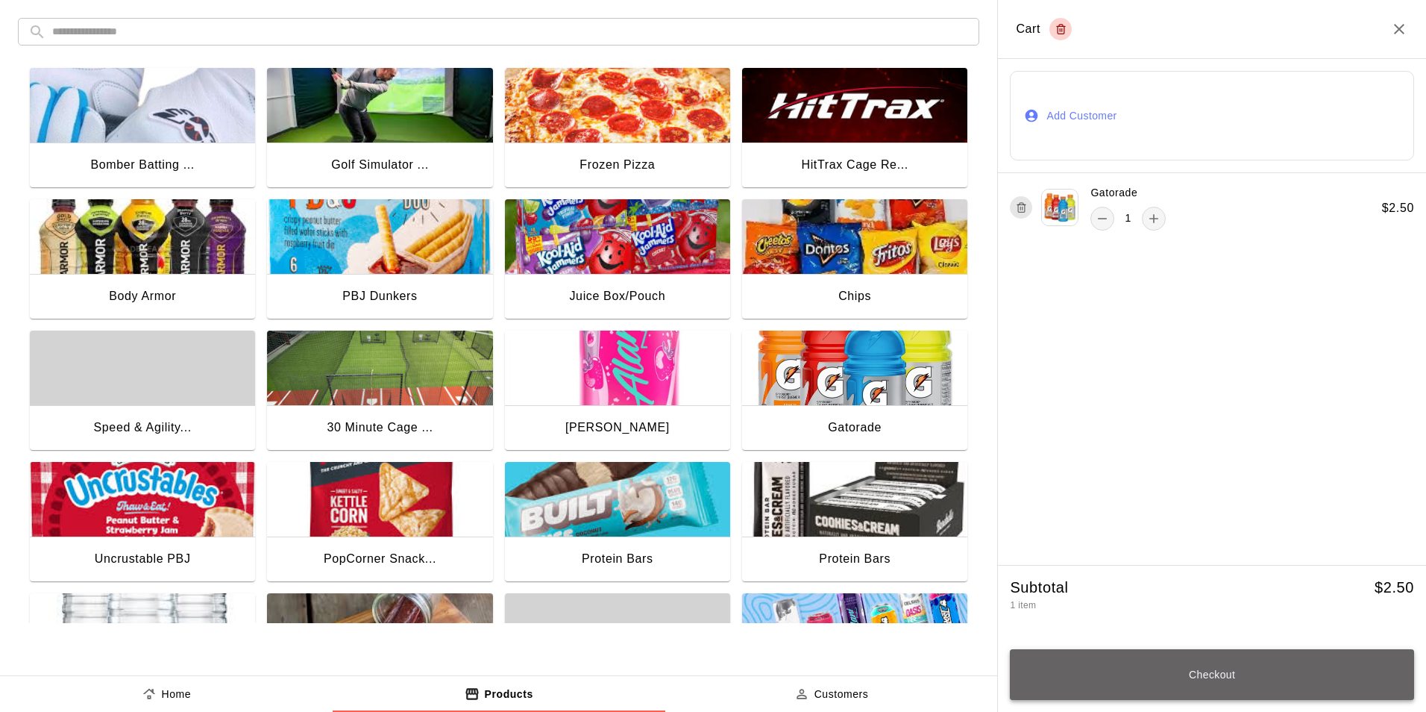
click at [1130, 666] on button "Checkout" at bounding box center [1212, 674] width 404 height 51
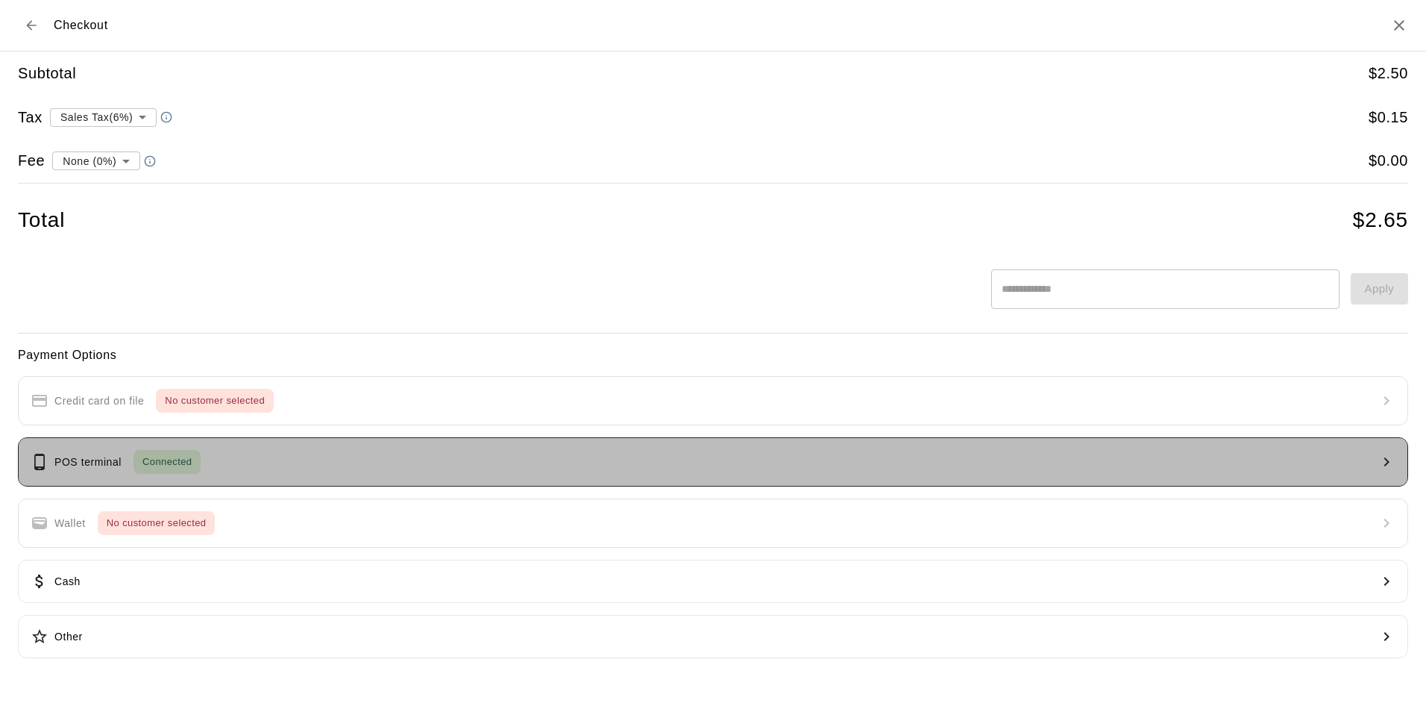
click at [407, 468] on button "POS terminal Connected" at bounding box center [713, 461] width 1390 height 49
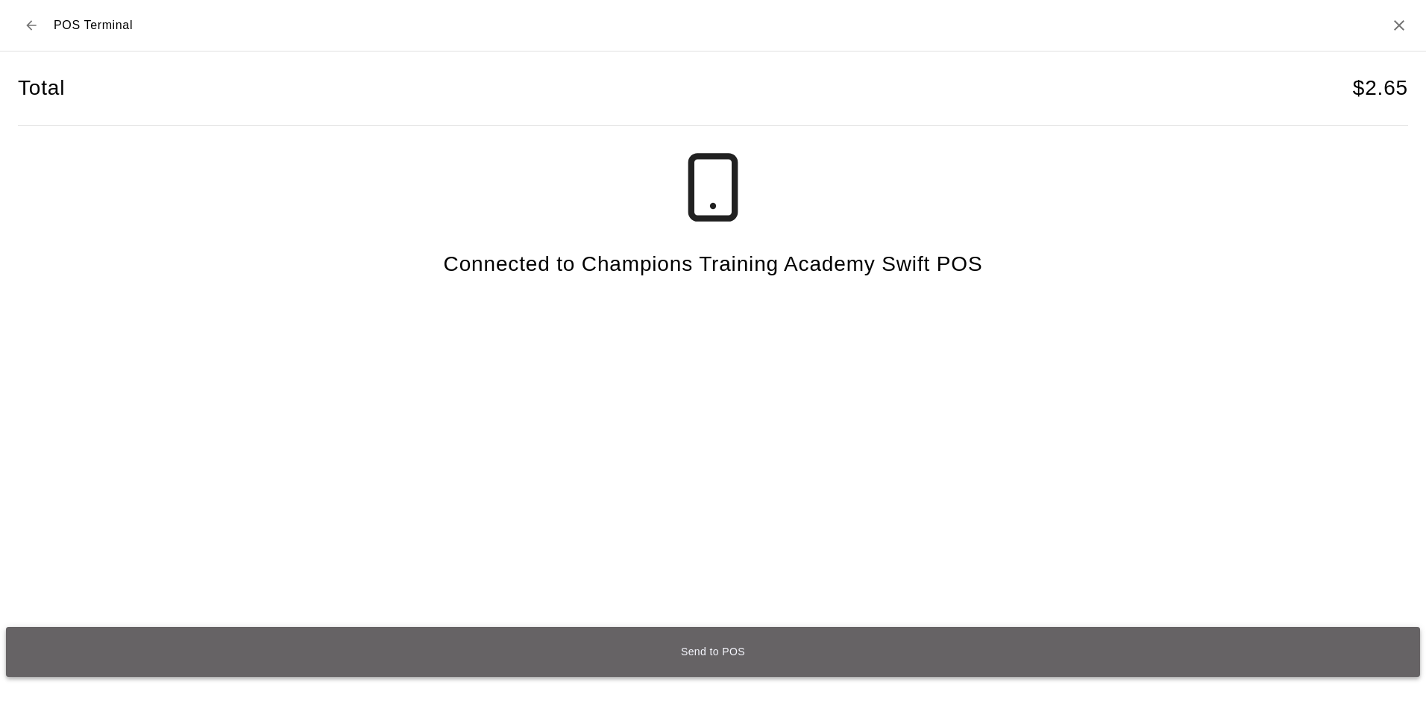
click at [715, 650] on button "Send to POS" at bounding box center [713, 652] width 1414 height 50
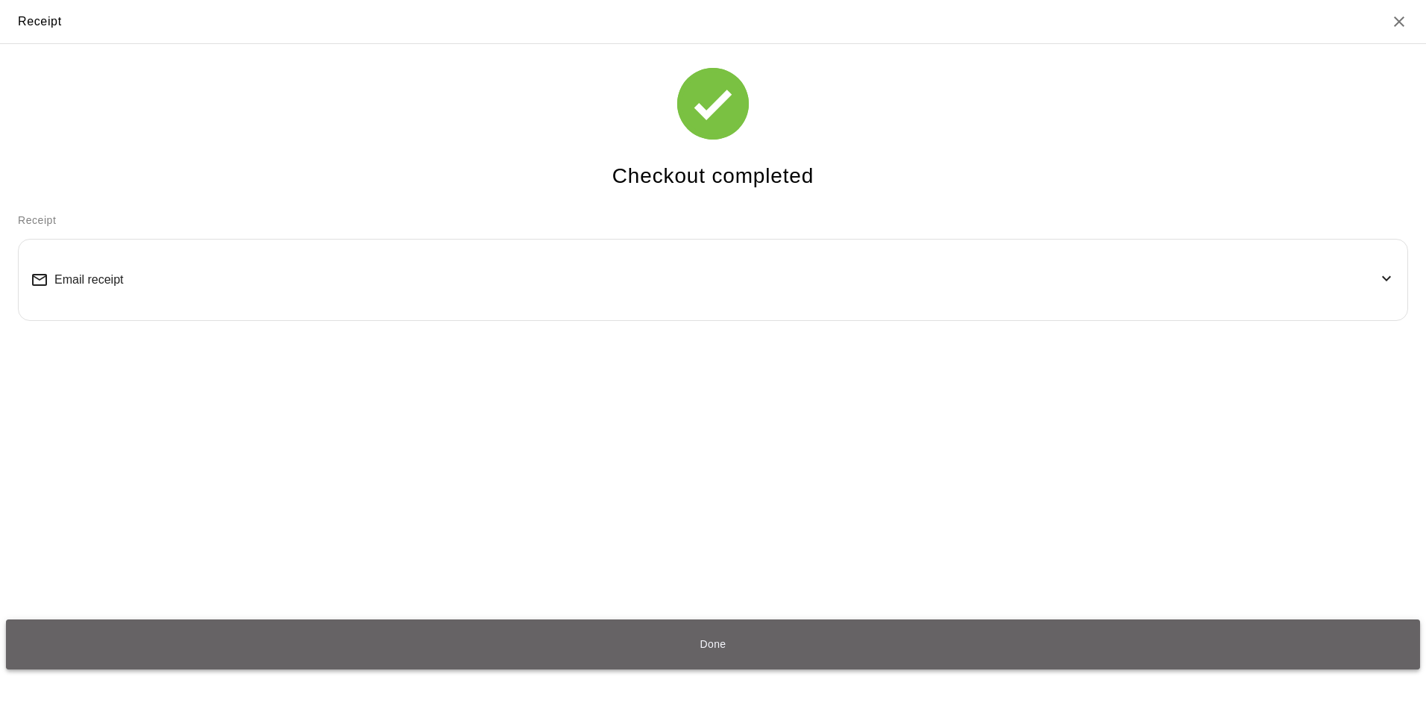
click at [729, 656] on button "Done" at bounding box center [713, 644] width 1414 height 50
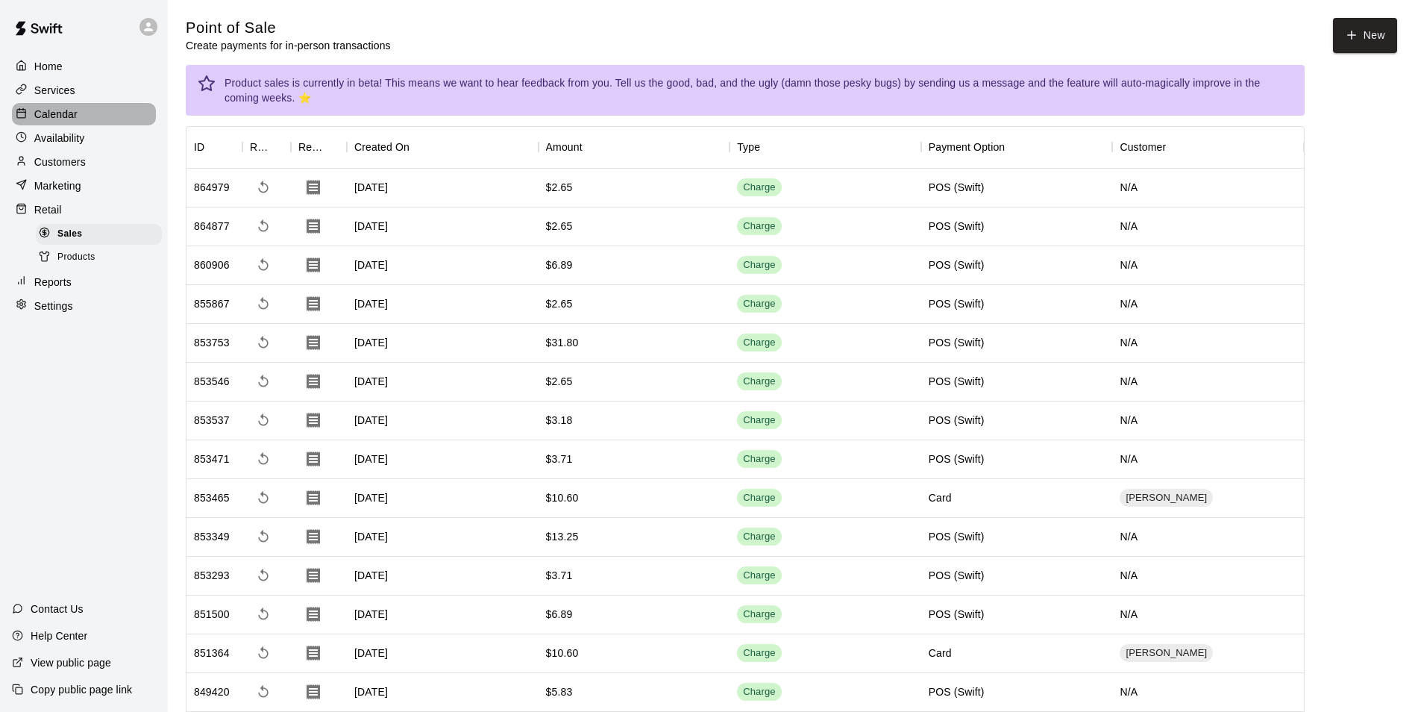
click at [66, 119] on p "Calendar" at bounding box center [55, 114] width 43 height 15
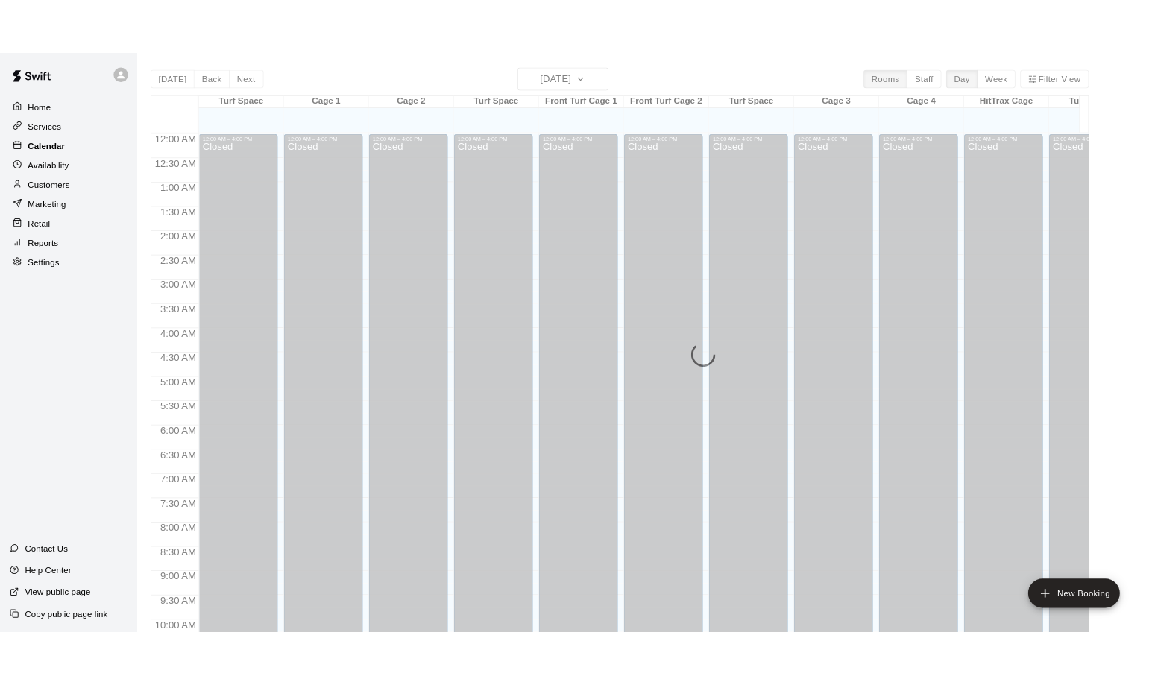
scroll to position [758, 0]
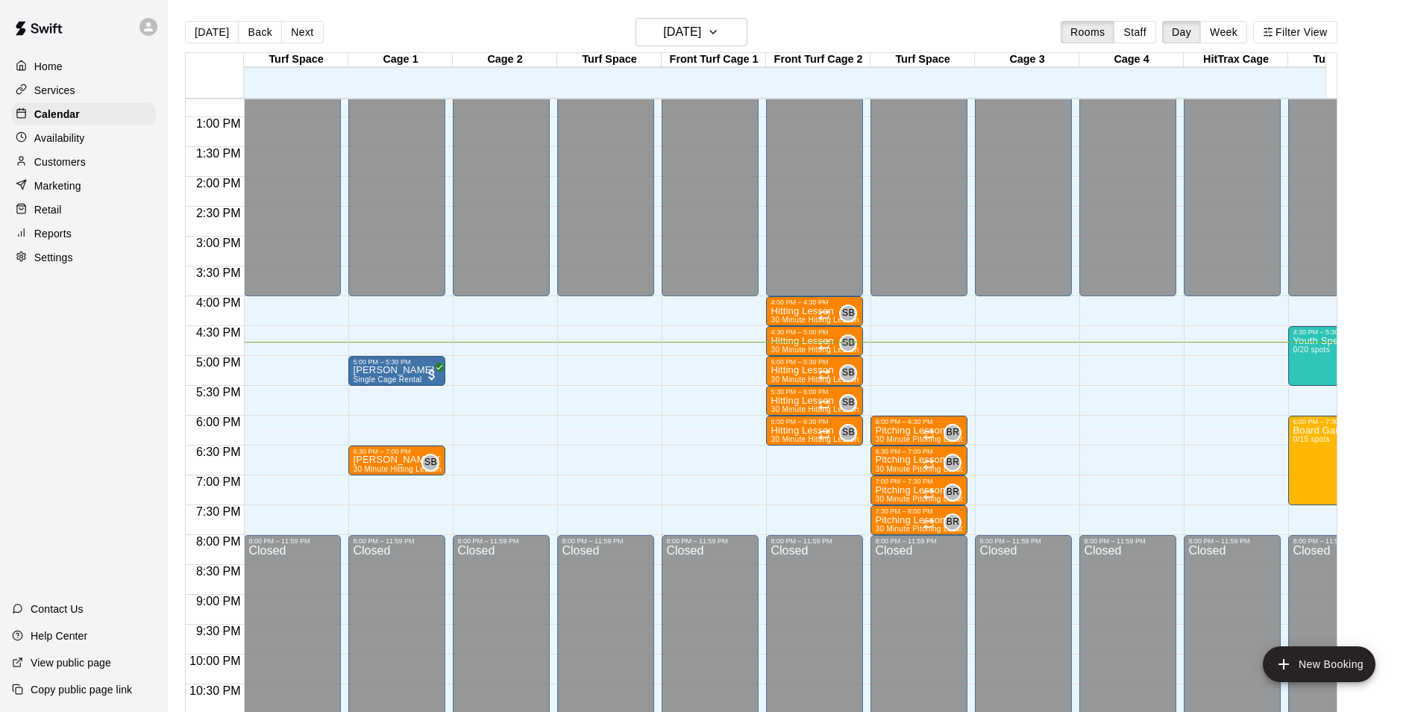
click at [1162, 466] on div "12:00 AM – 4:00 PM Closed 8:00 PM – 11:59 PM Closed" at bounding box center [1127, 57] width 97 height 1432
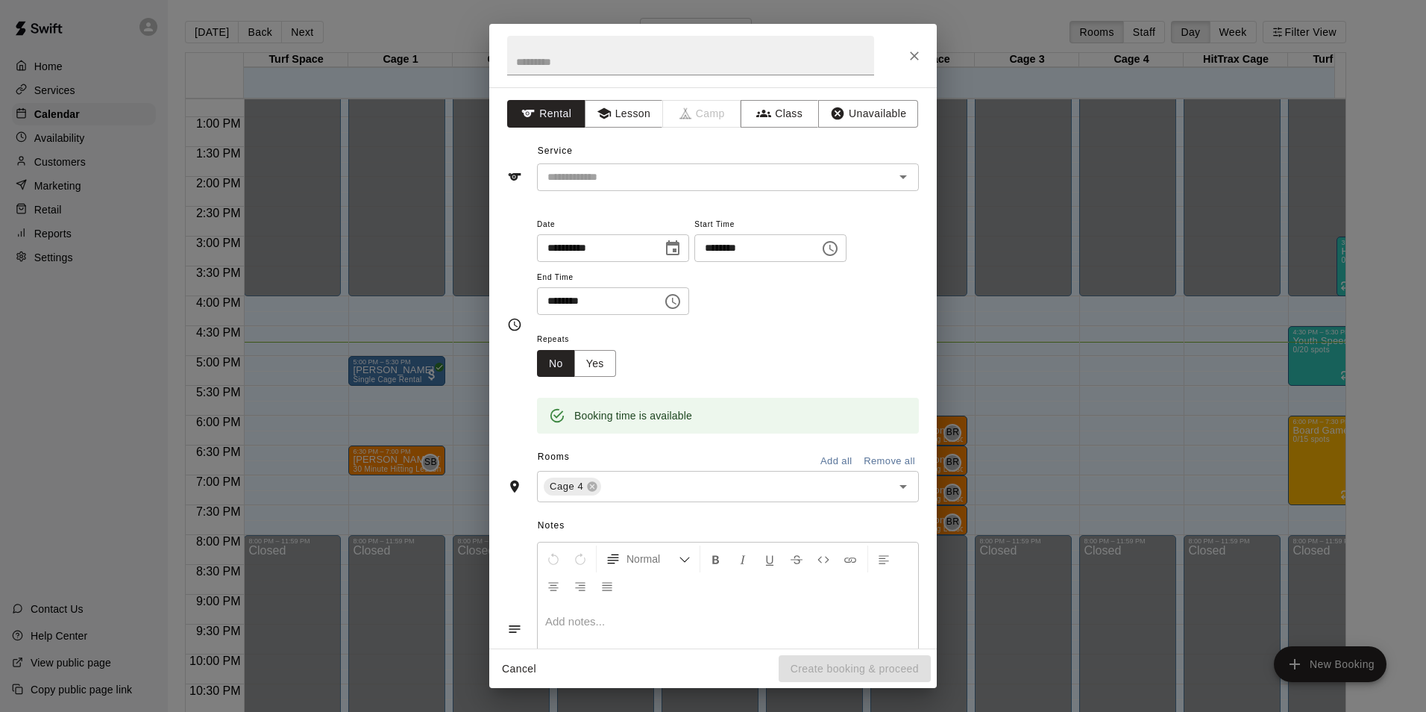
click at [1308, 448] on div "**********" at bounding box center [713, 356] width 1426 height 712
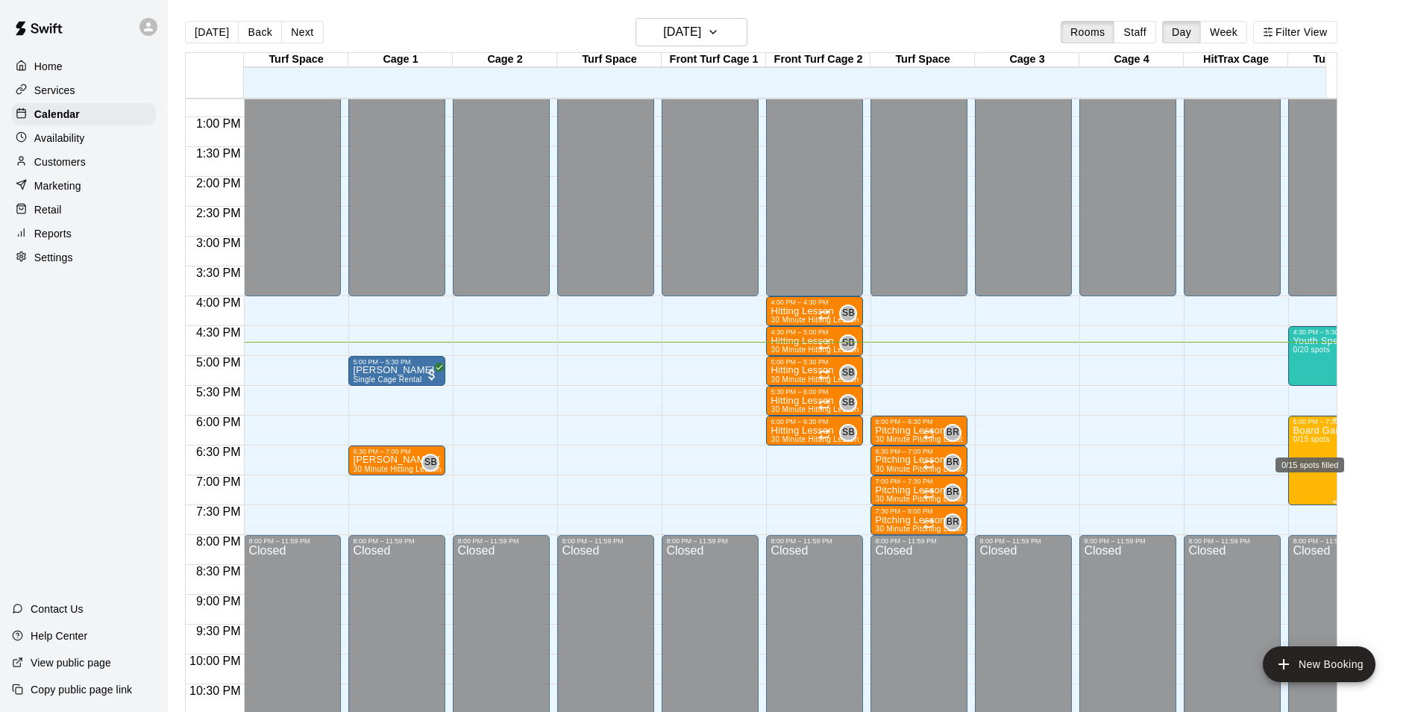
click at [1313, 439] on span "0/15 spots" at bounding box center [1311, 439] width 37 height 8
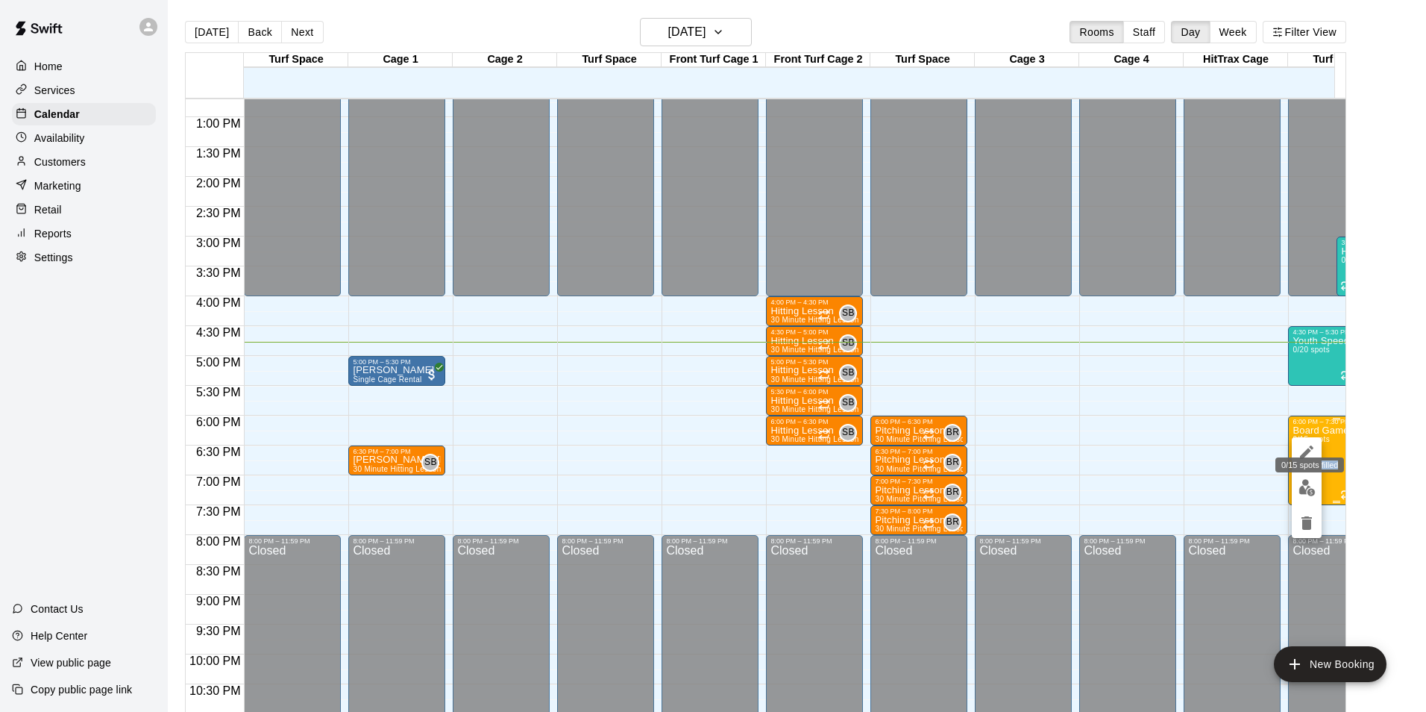
click at [1313, 439] on div at bounding box center [1307, 487] width 30 height 101
drag, startPoint x: 1313, startPoint y: 439, endPoint x: 1217, endPoint y: 486, distance: 106.1
click at [1217, 486] on div at bounding box center [713, 356] width 1426 height 712
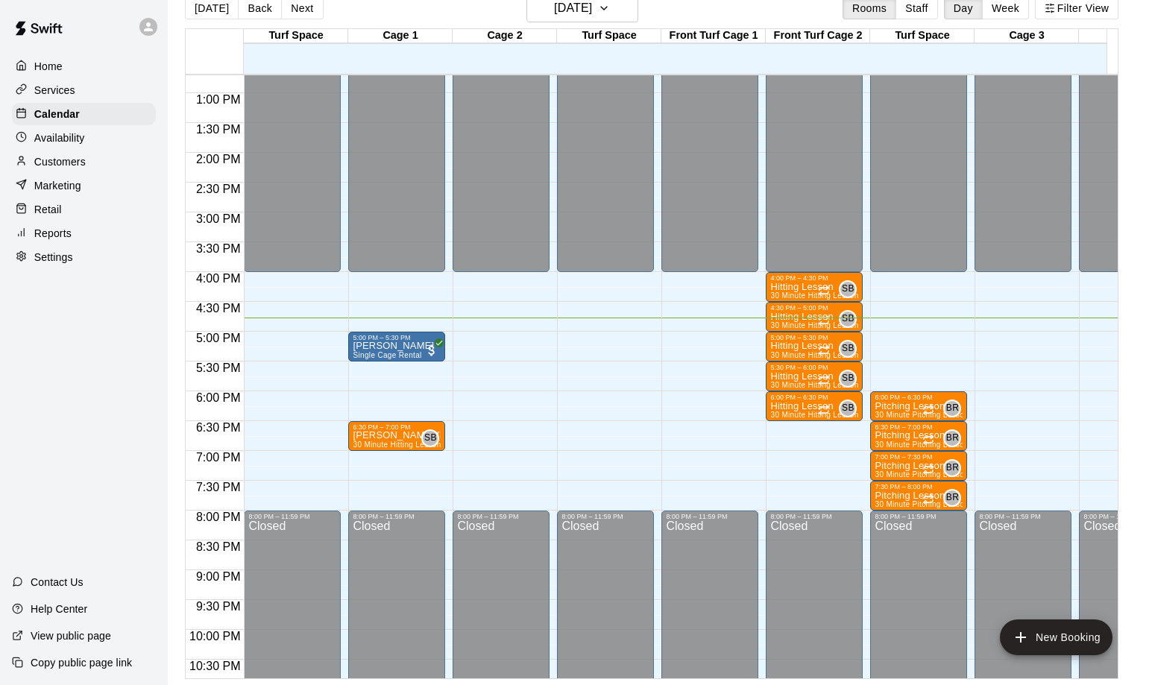
scroll to position [0, 693]
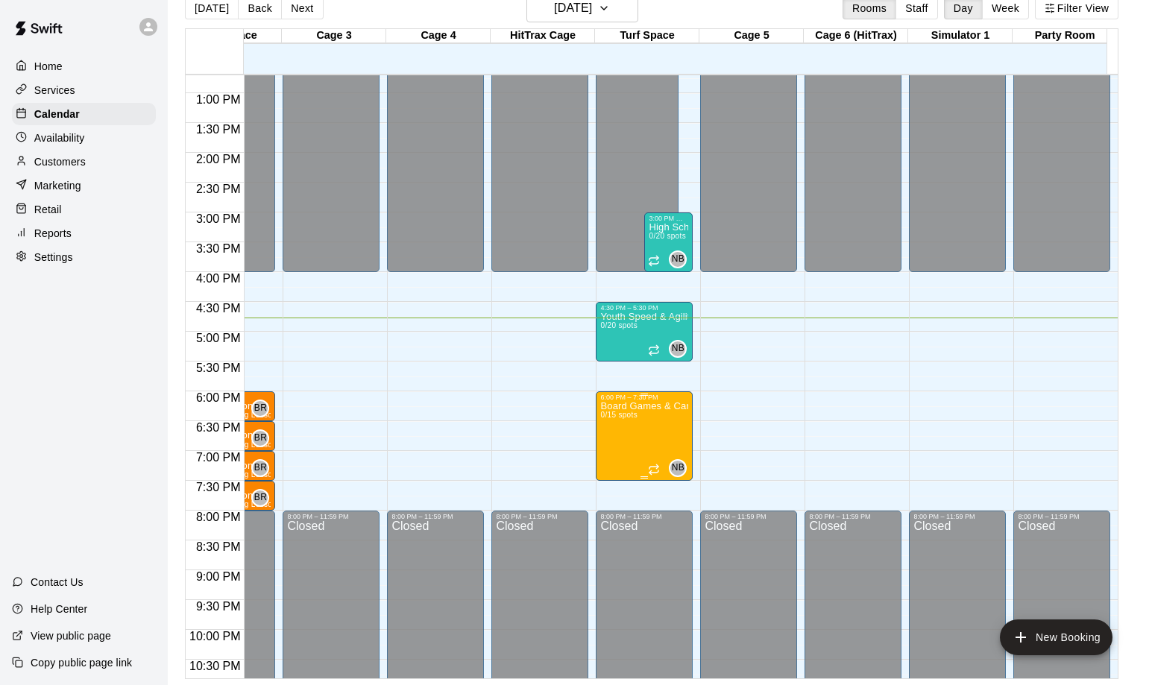
click at [658, 407] on p "Board Games & Card Games Club" at bounding box center [644, 407] width 88 height 0
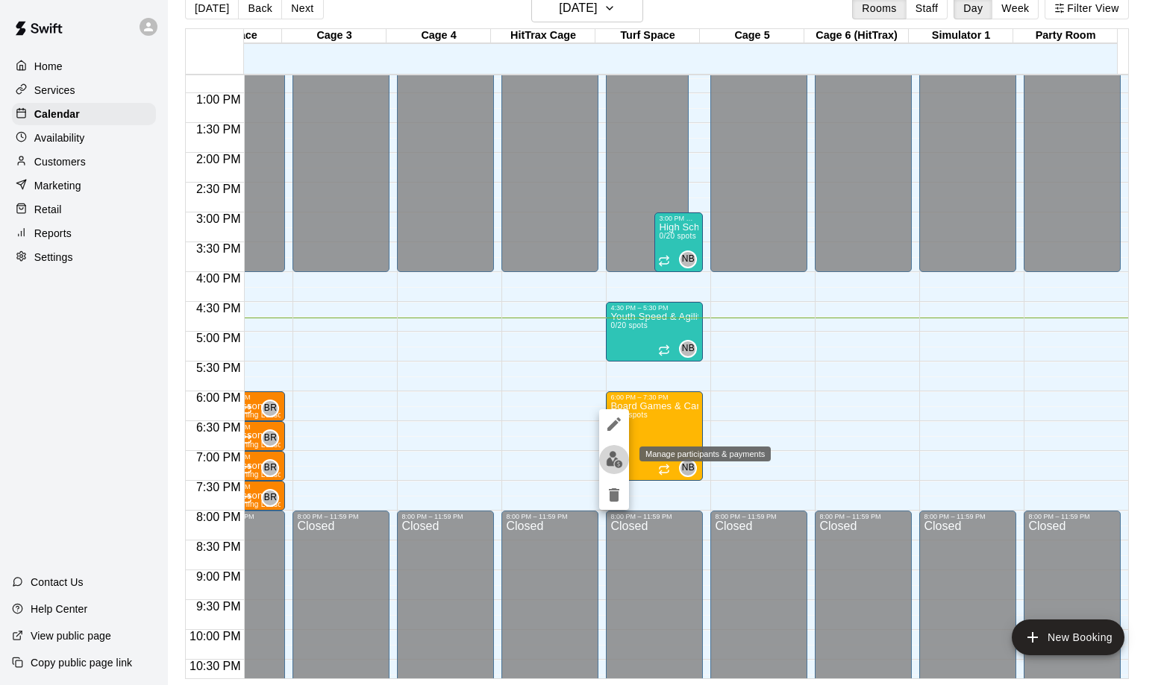
click at [610, 465] on img "edit" at bounding box center [614, 459] width 17 height 17
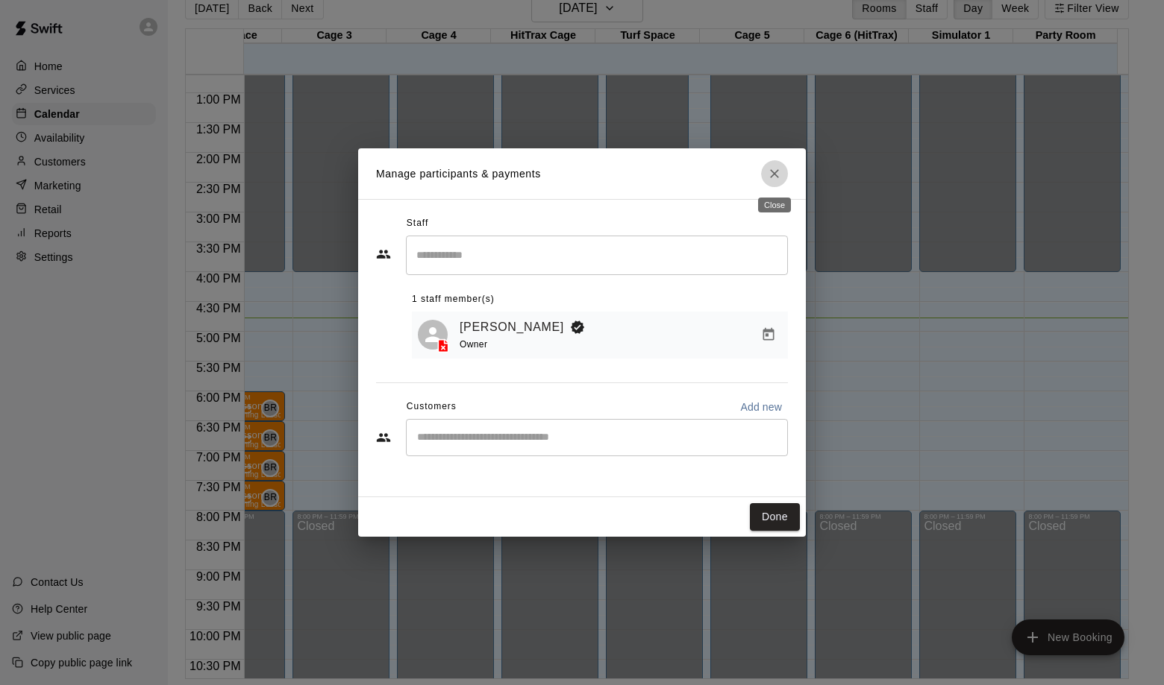
click at [774, 172] on icon "Close" at bounding box center [774, 173] width 15 height 15
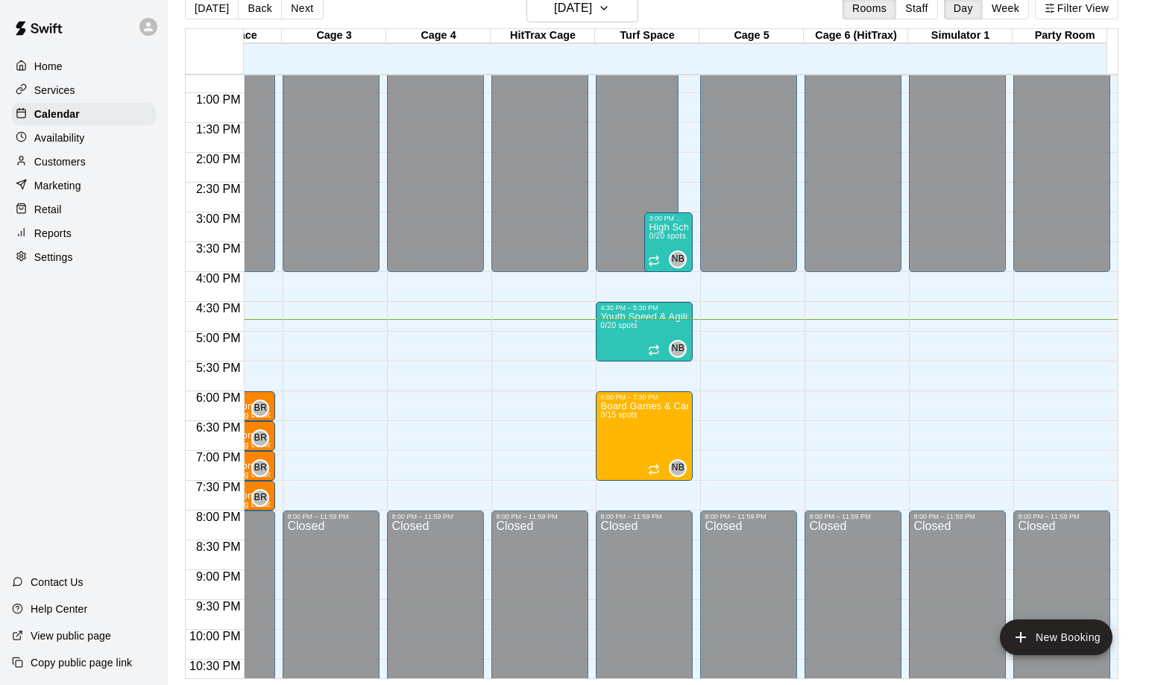
drag, startPoint x: 742, startPoint y: 683, endPoint x: 584, endPoint y: 680, distance: 158.1
click at [583, 685] on main "[DATE] Back [DATE][DATE] Rooms Staff Day Week Filter View Turf Space 09 Thu Cag…" at bounding box center [660, 330] width 985 height 709
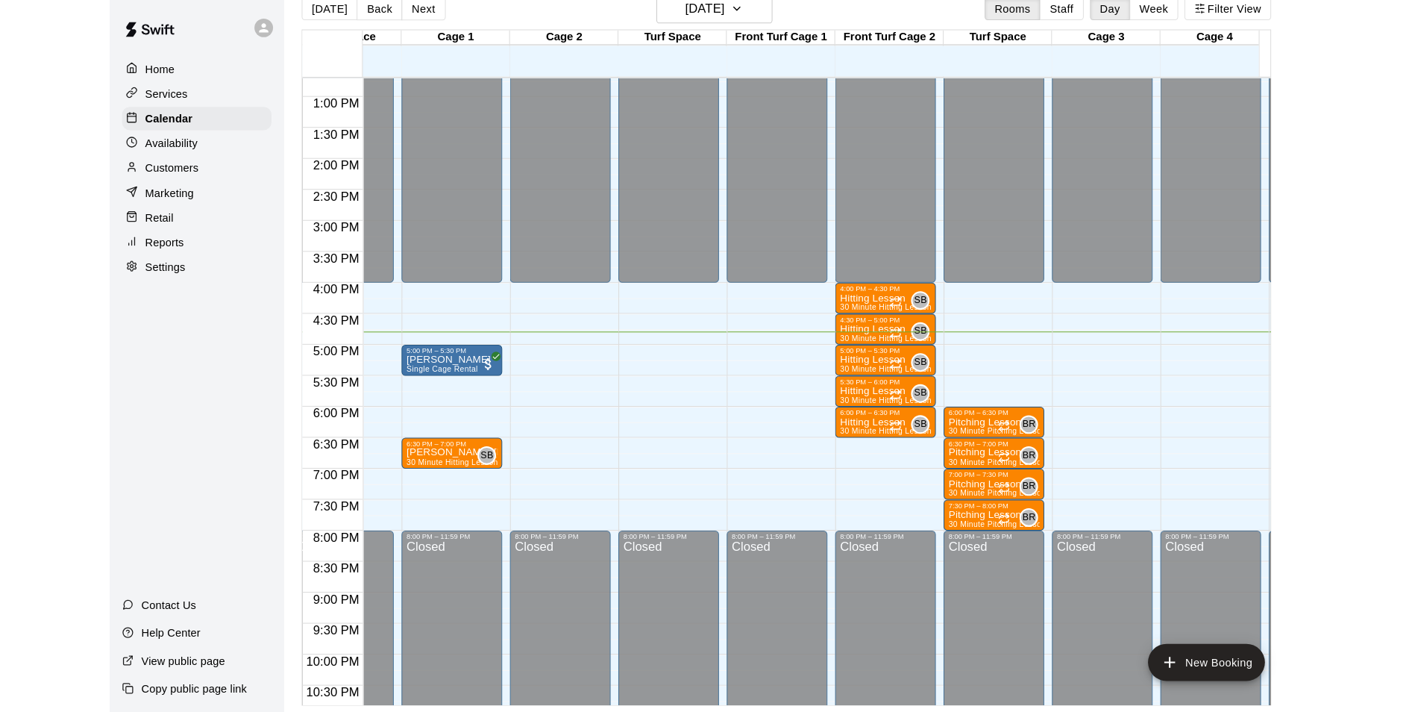
scroll to position [0, 0]
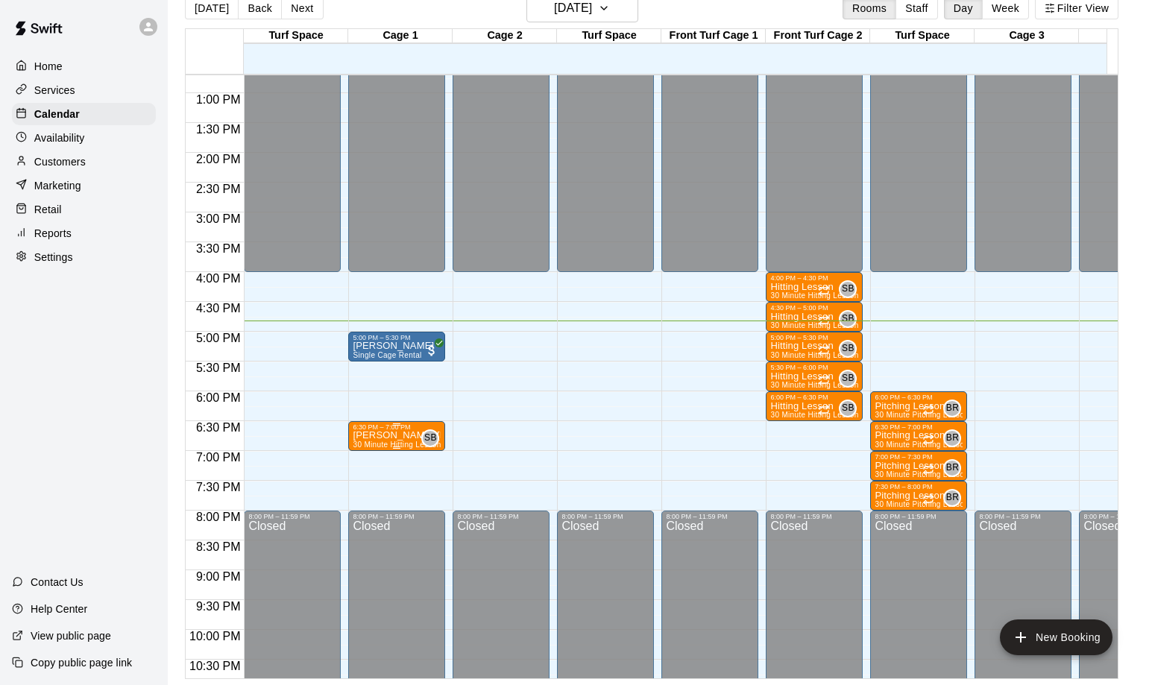
click at [423, 432] on div "SB 0" at bounding box center [427, 439] width 24 height 18
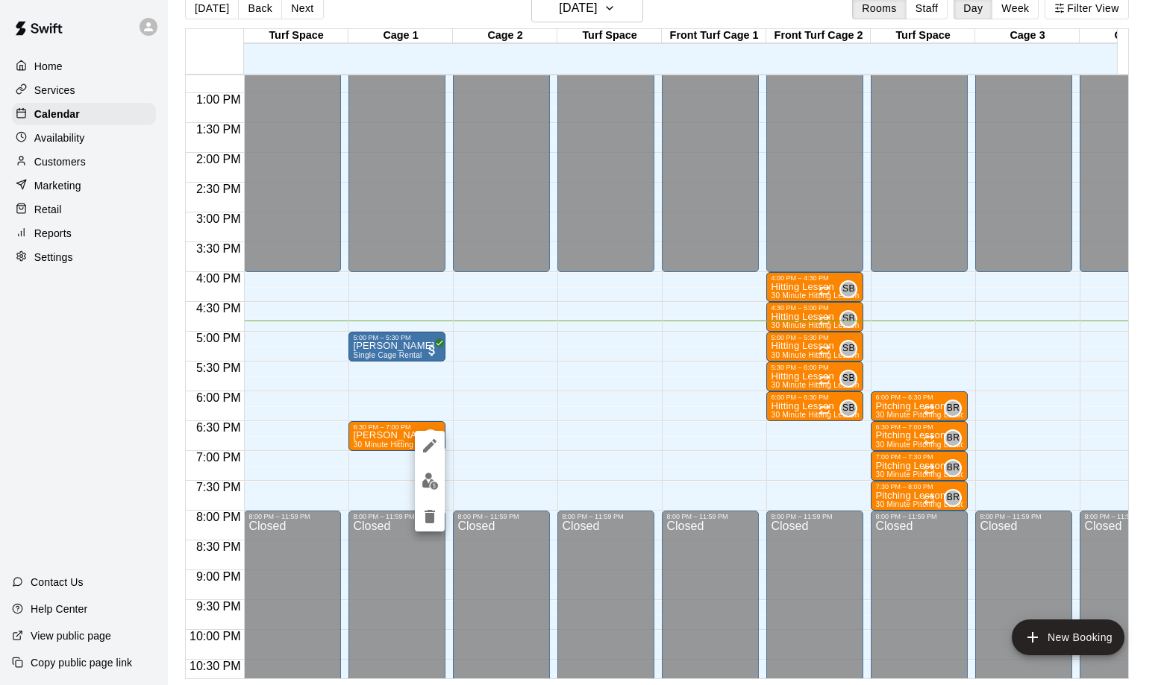
click at [659, 416] on div at bounding box center [582, 342] width 1164 height 685
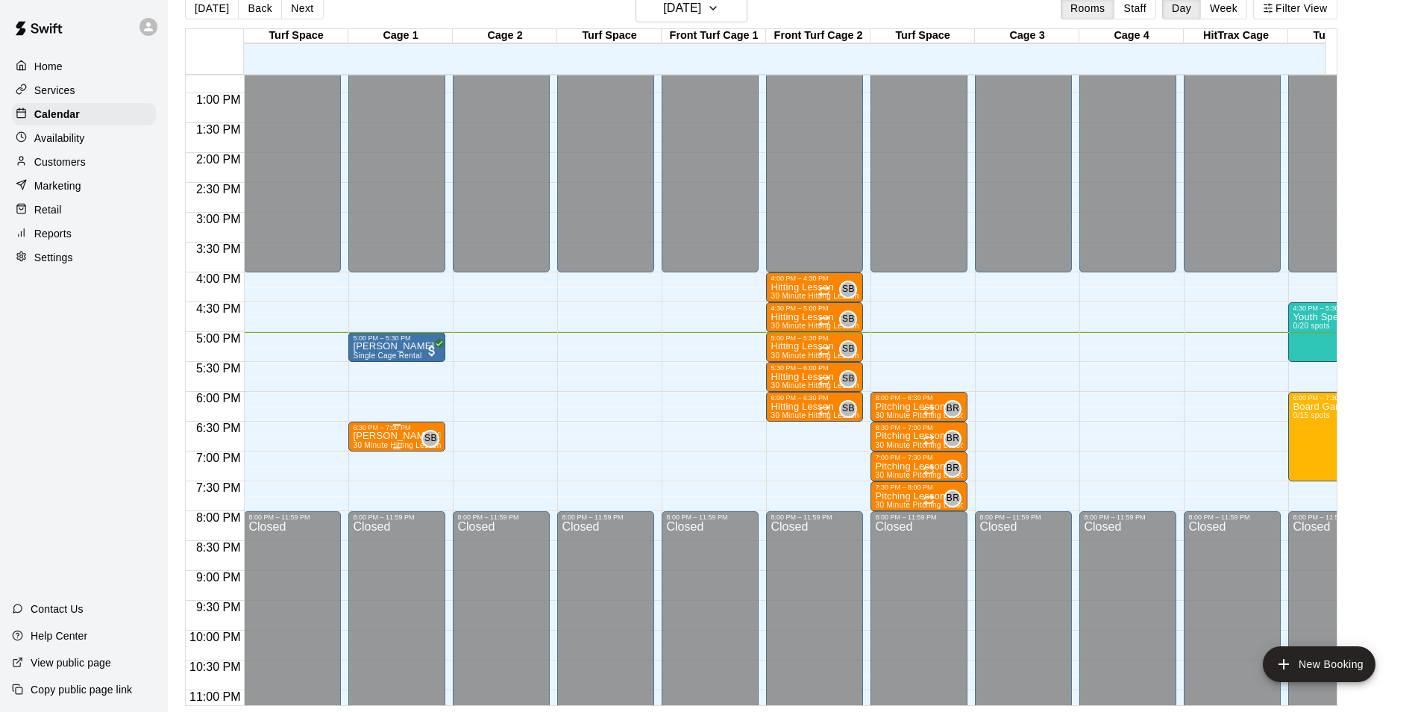
click at [410, 430] on div "6:30 PM – 7:00 PM" at bounding box center [397, 427] width 88 height 7
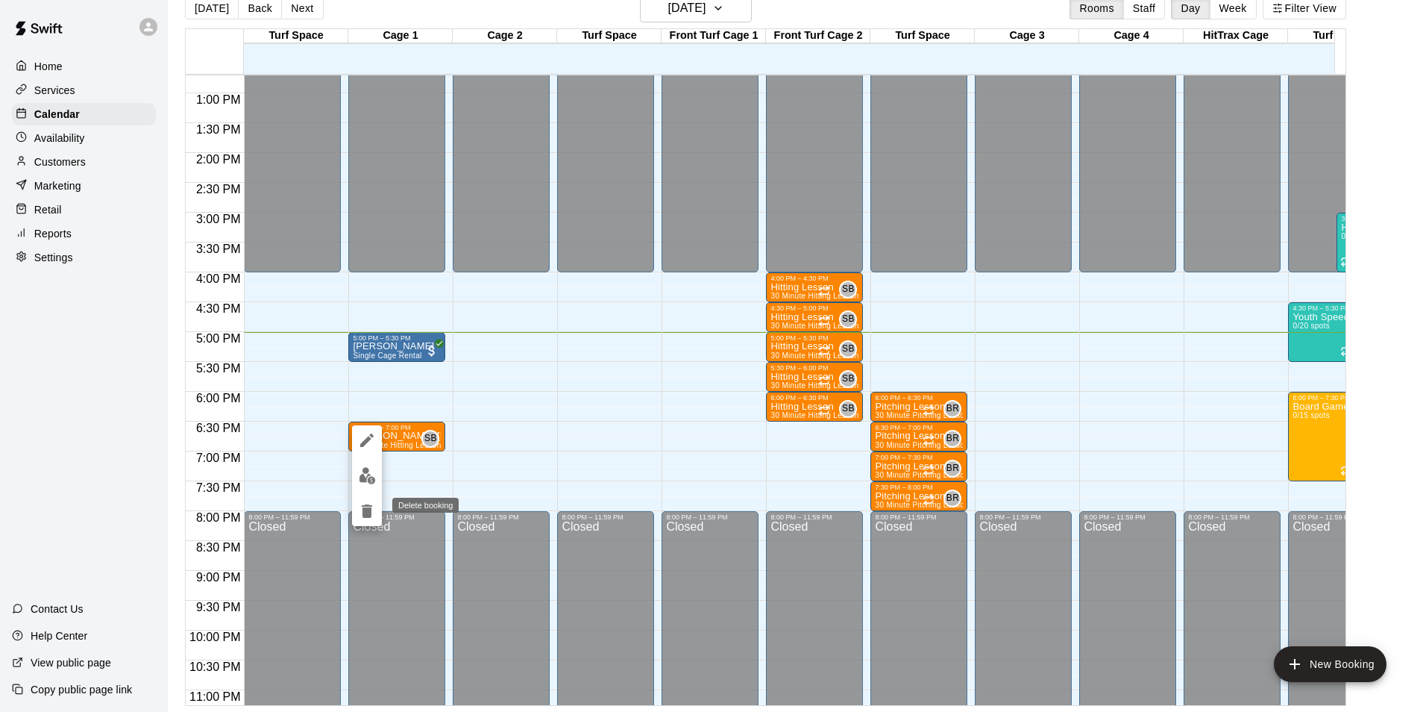
click at [365, 509] on icon "delete" at bounding box center [367, 510] width 10 height 13
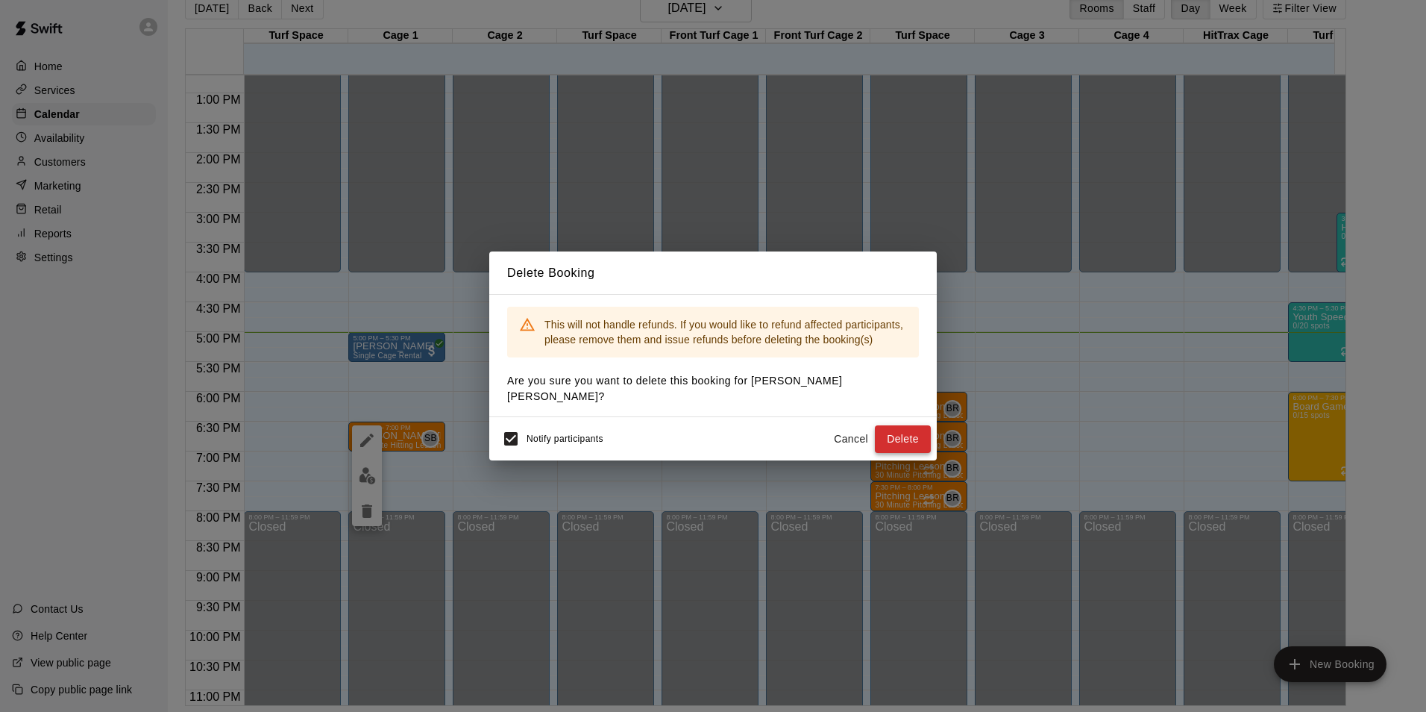
click at [909, 432] on button "Delete" at bounding box center [903, 439] width 56 height 28
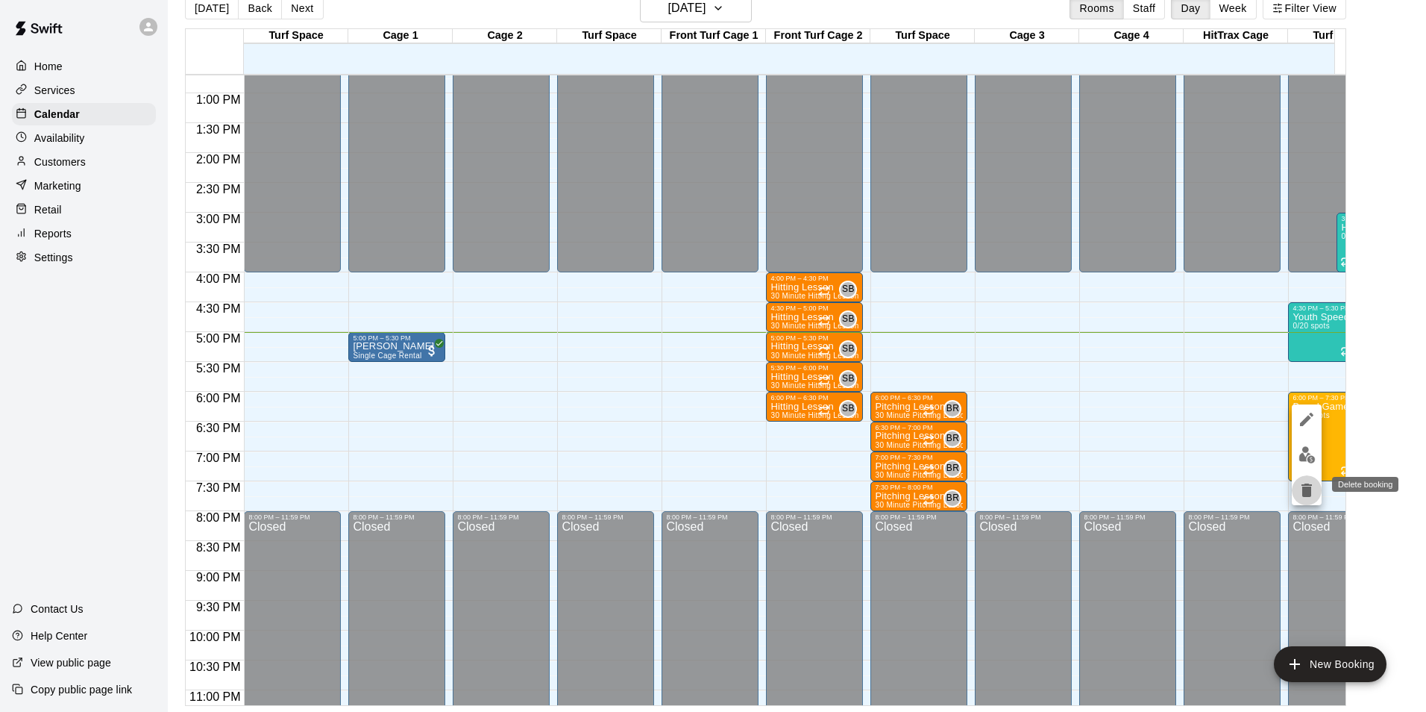
click at [1309, 490] on icon "delete" at bounding box center [1307, 489] width 10 height 13
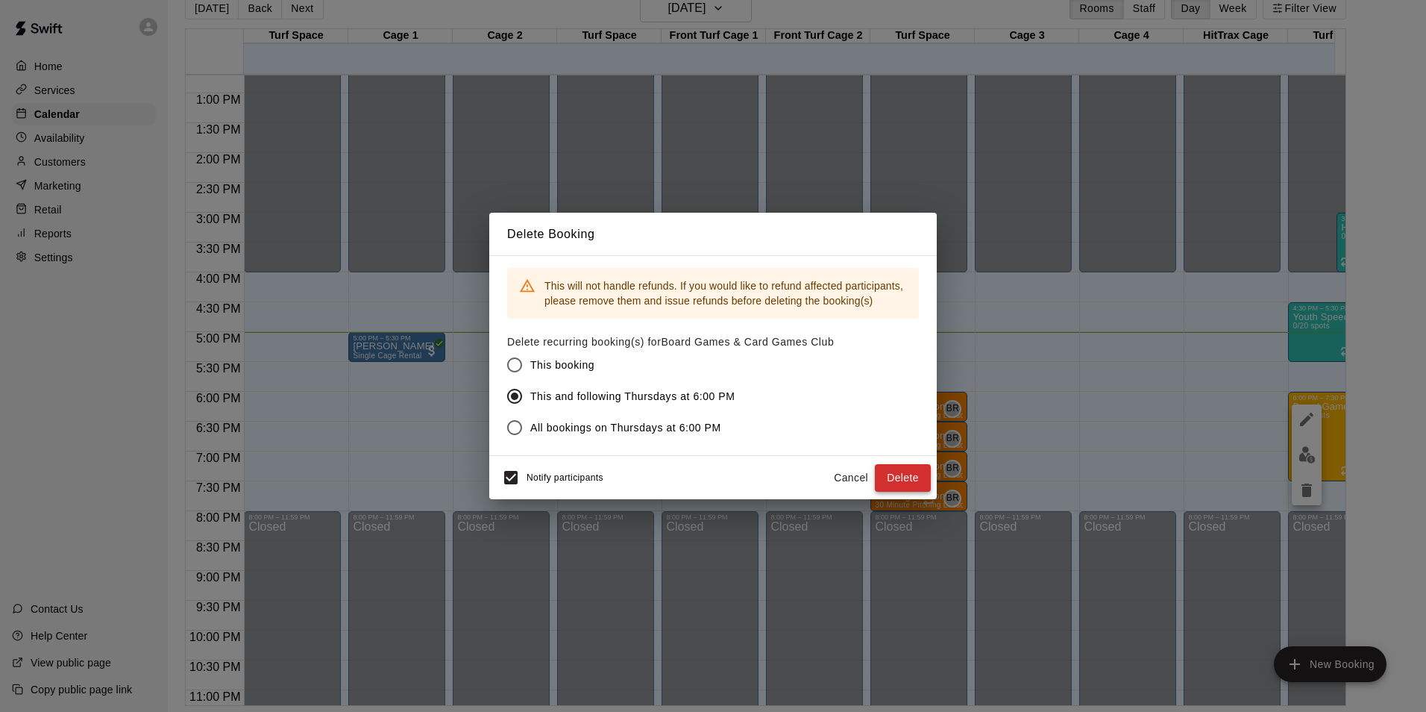
click at [909, 474] on button "Delete" at bounding box center [903, 478] width 56 height 28
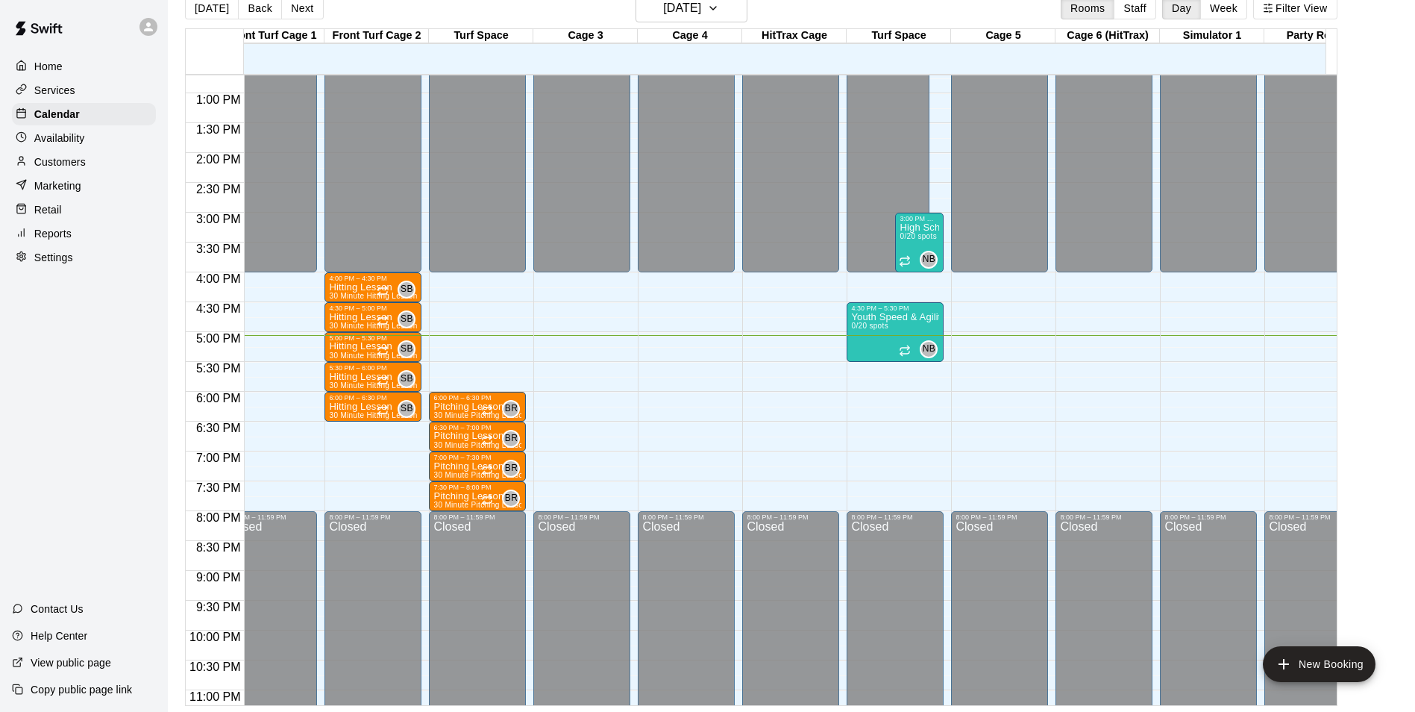
scroll to position [0, 458]
